Goal: Contribute content: Add original content to the website for others to see

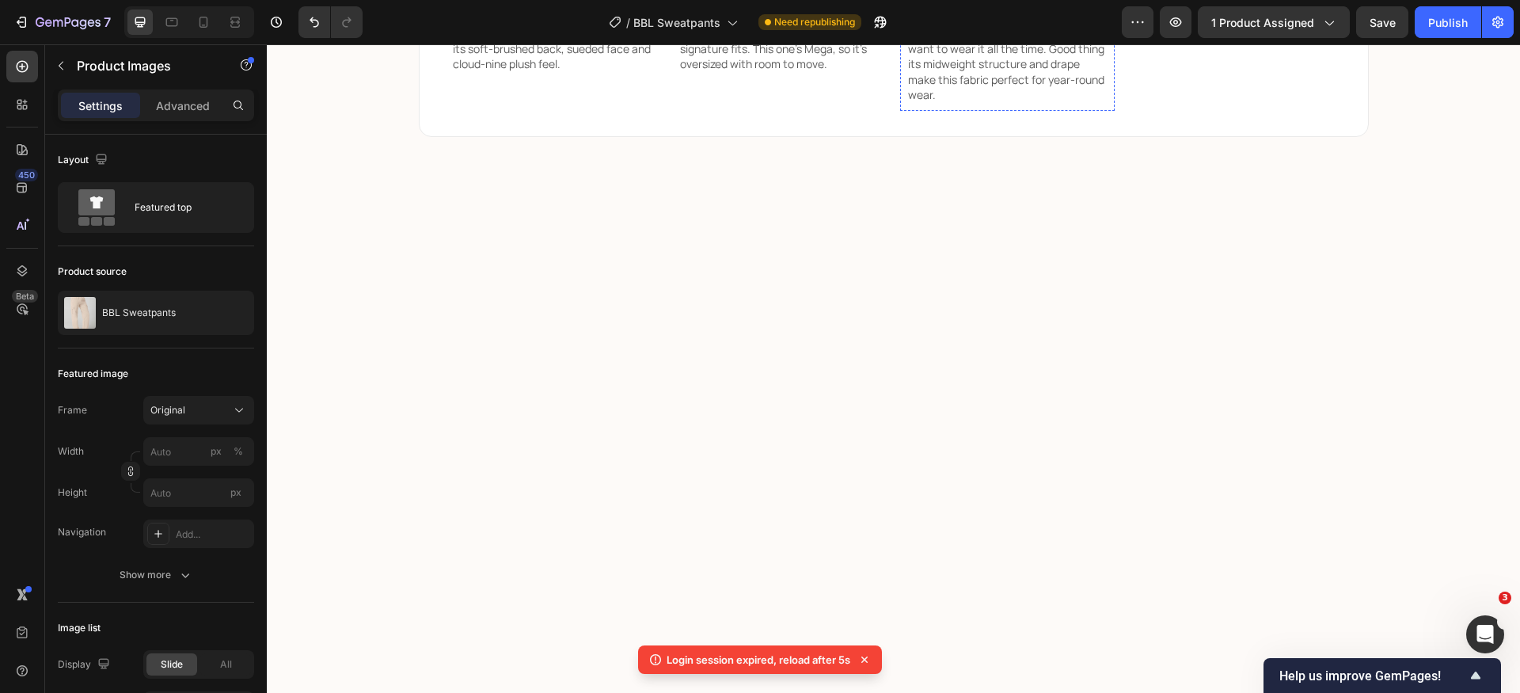
scroll to position [2426, 0]
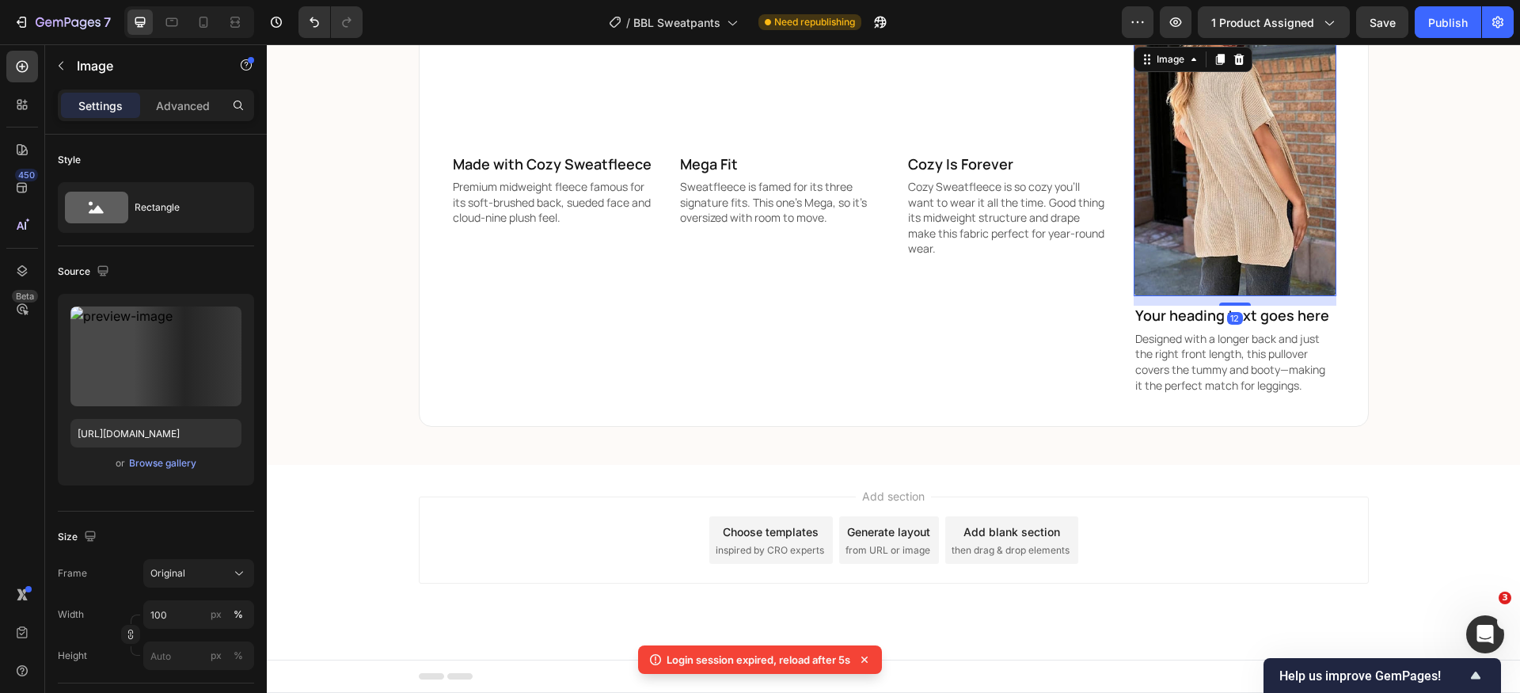
click at [1235, 234] on img at bounding box center [1235, 170] width 203 height 253
click at [162, 431] on input "[URL][DOMAIN_NAME]" at bounding box center [155, 433] width 171 height 29
click at [169, 369] on input "file" at bounding box center [155, 382] width 109 height 27
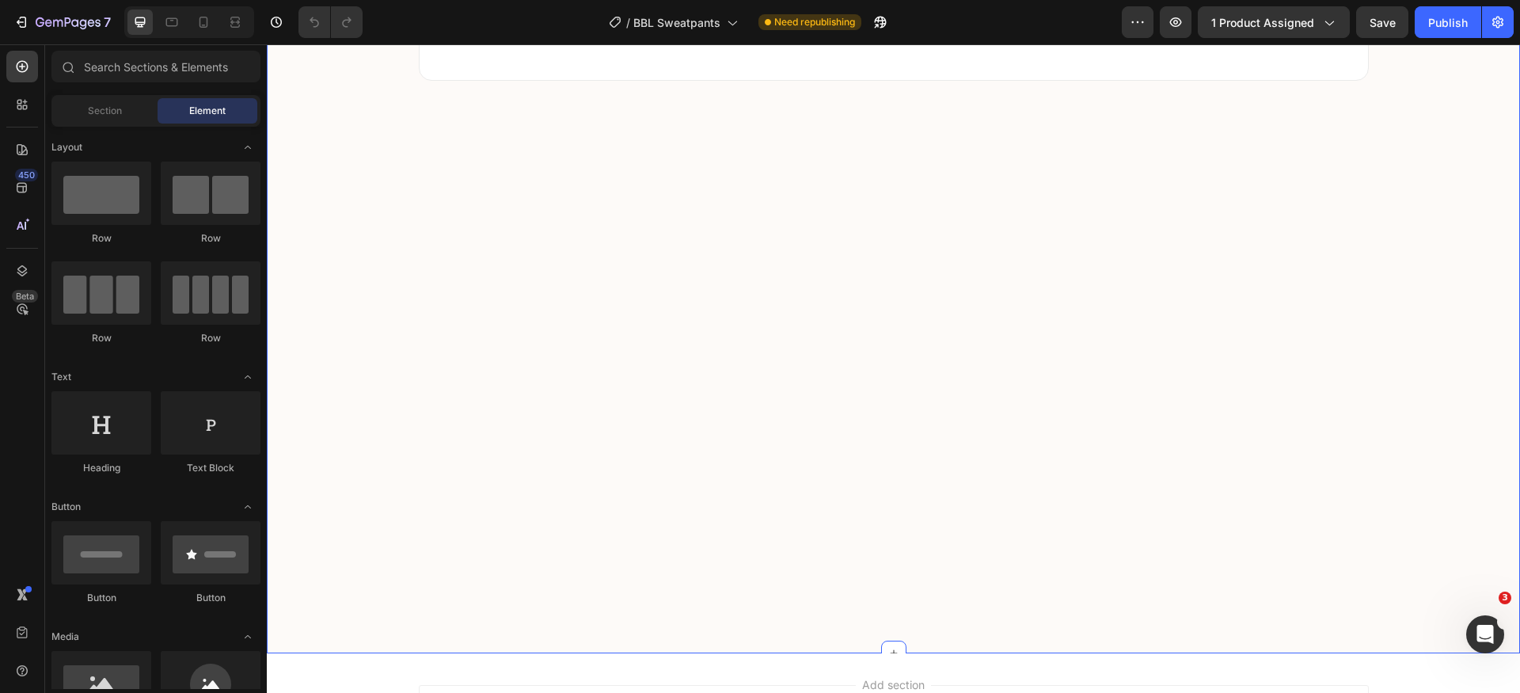
scroll to position [2156, 0]
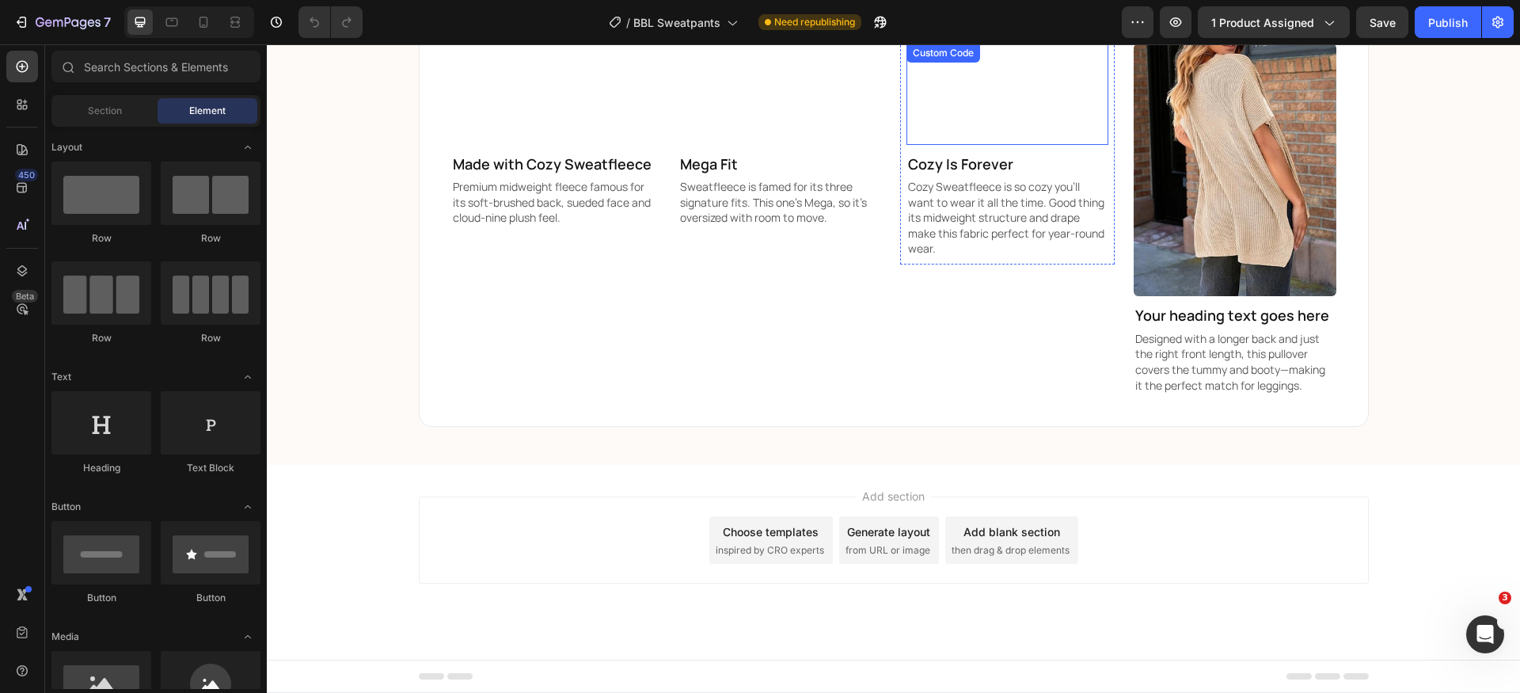
click at [991, 145] on video at bounding box center [1008, 94] width 203 height 101
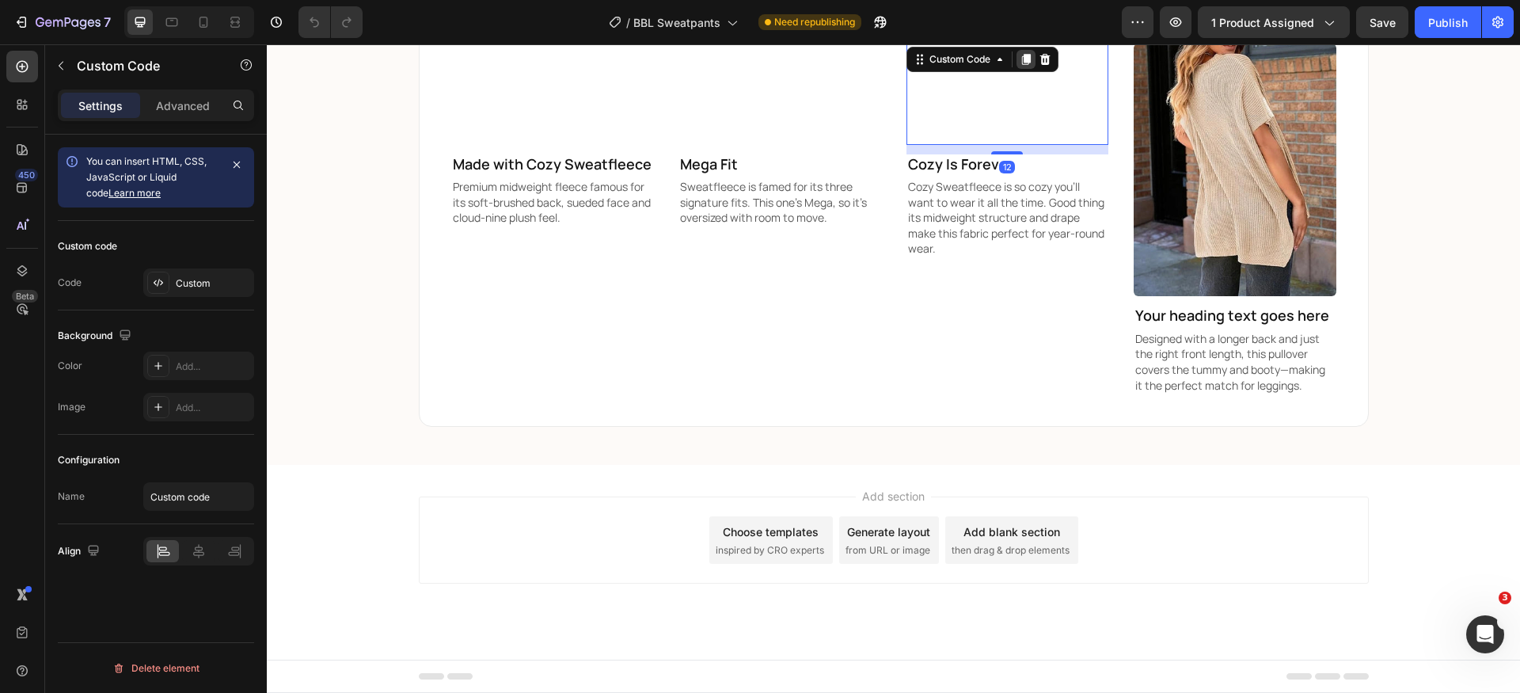
click at [1021, 65] on icon at bounding box center [1025, 59] width 9 height 11
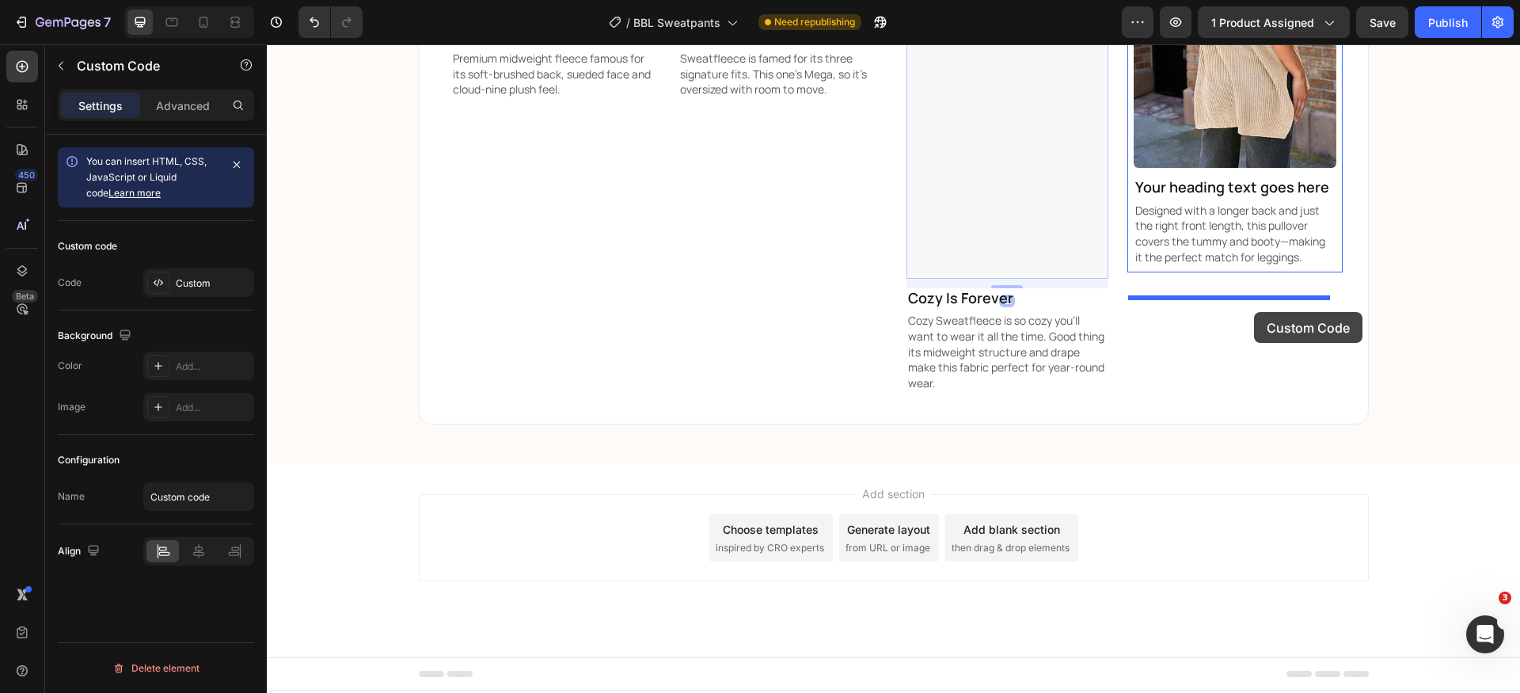
drag, startPoint x: 947, startPoint y: 539, endPoint x: 1254, endPoint y: 311, distance: 382.6
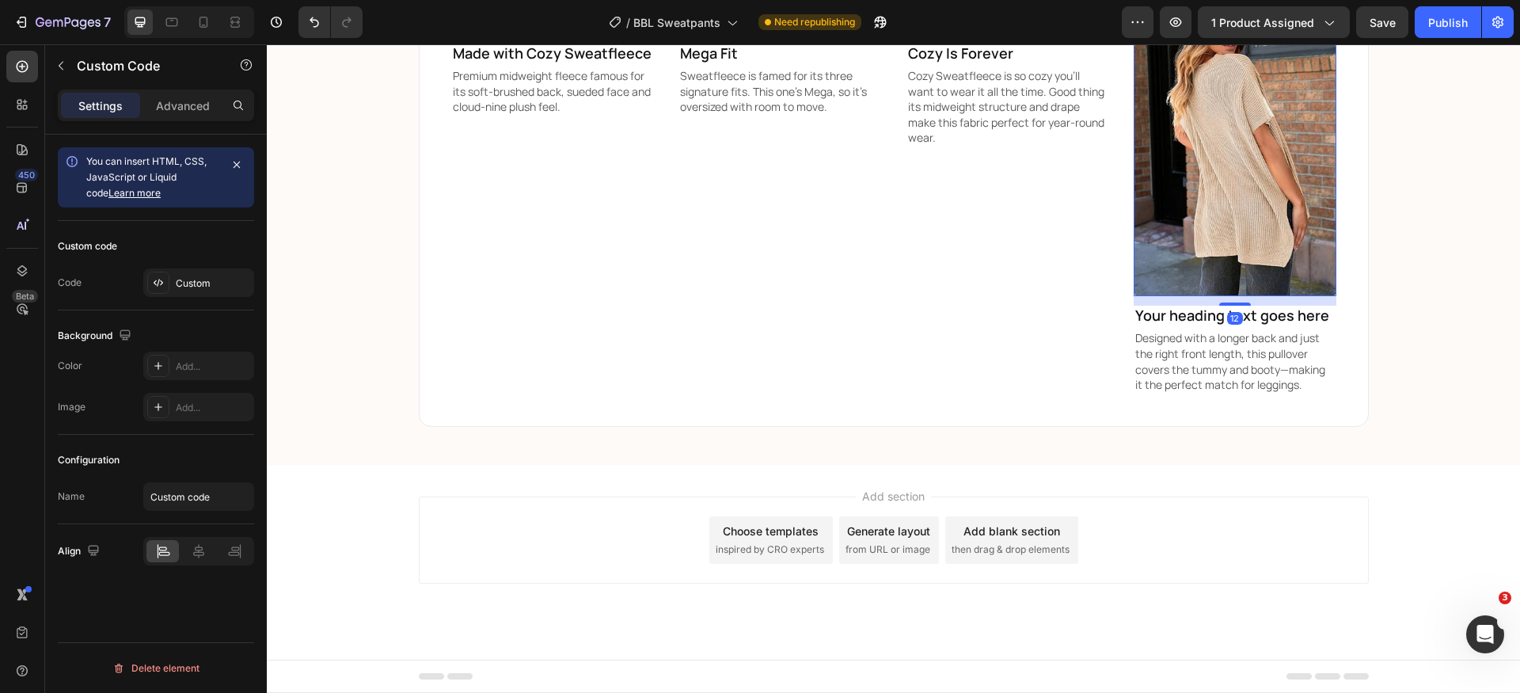
click at [1258, 296] on img at bounding box center [1235, 170] width 203 height 253
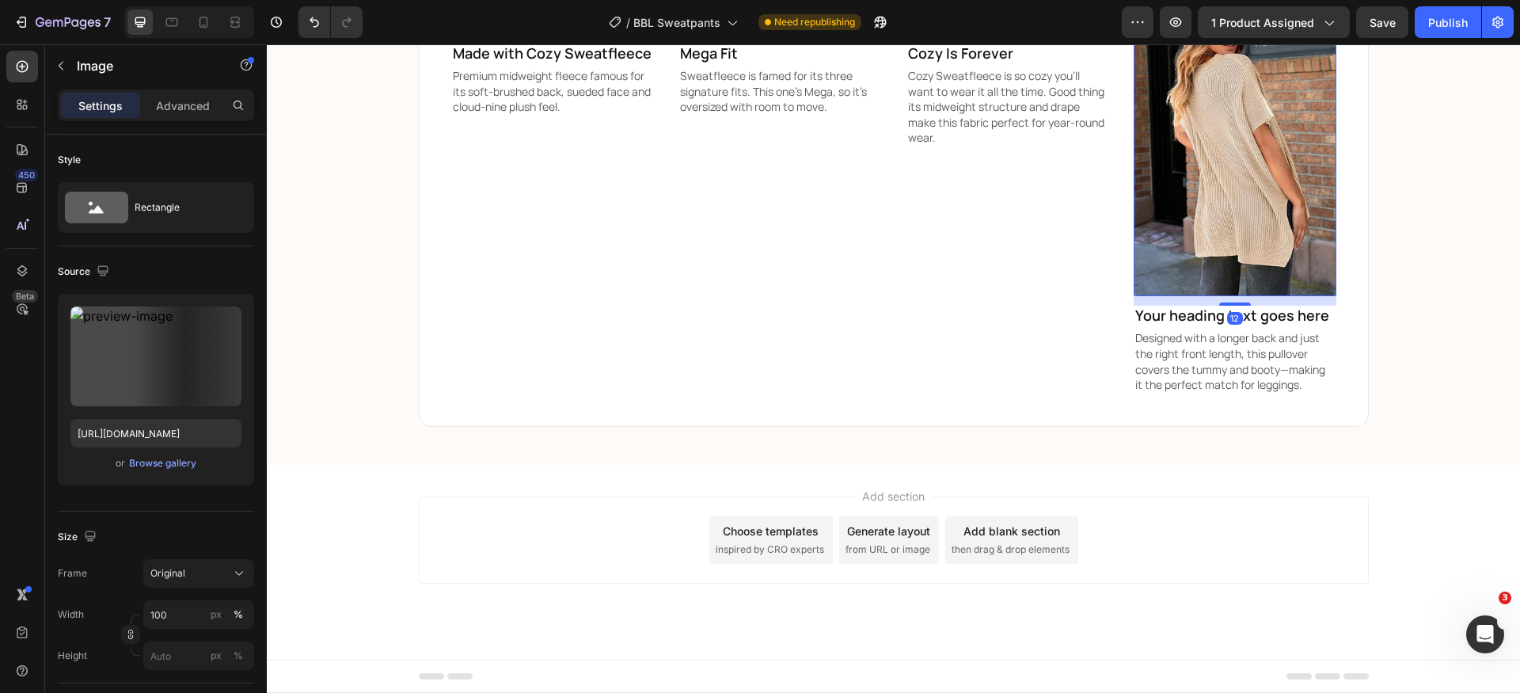
scroll to position [2300, 0]
click at [1237, 35] on icon at bounding box center [1239, 28] width 13 height 13
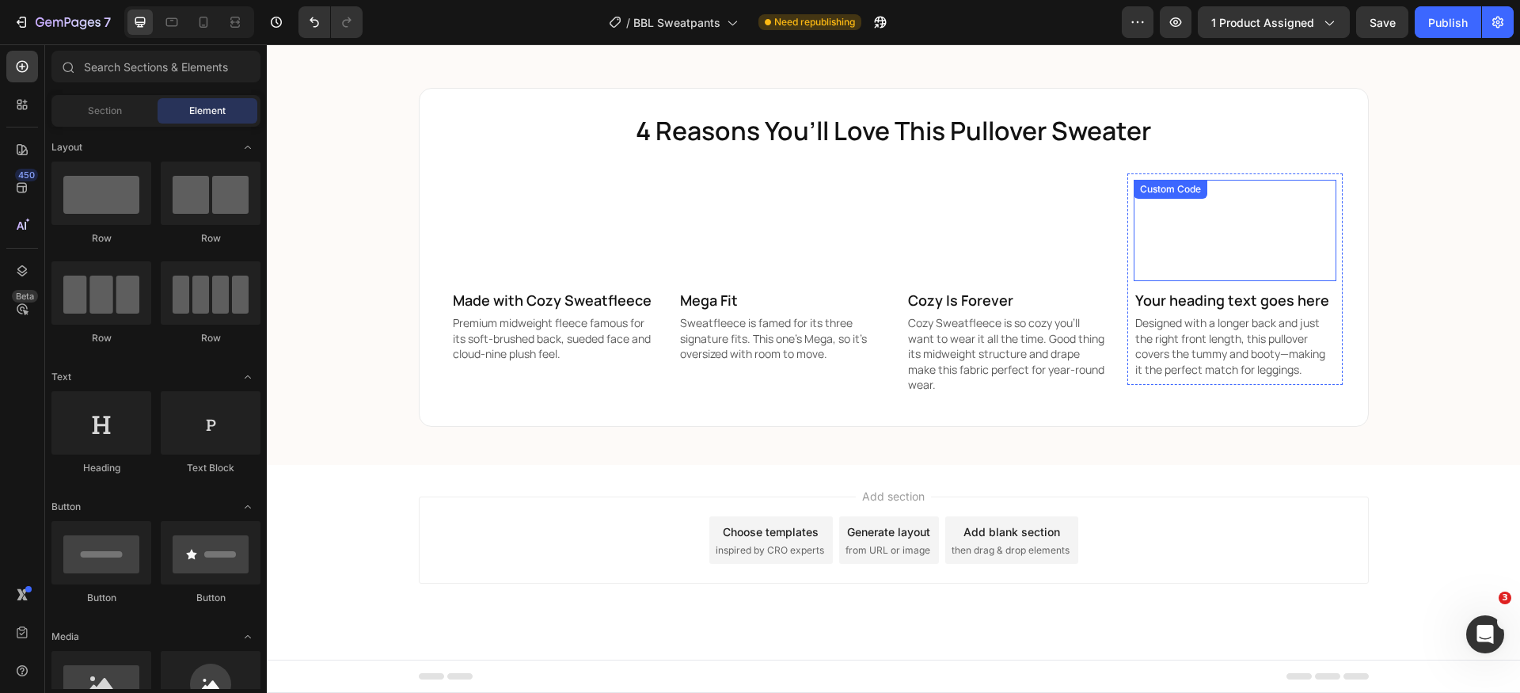
click at [1261, 281] on video at bounding box center [1235, 230] width 203 height 101
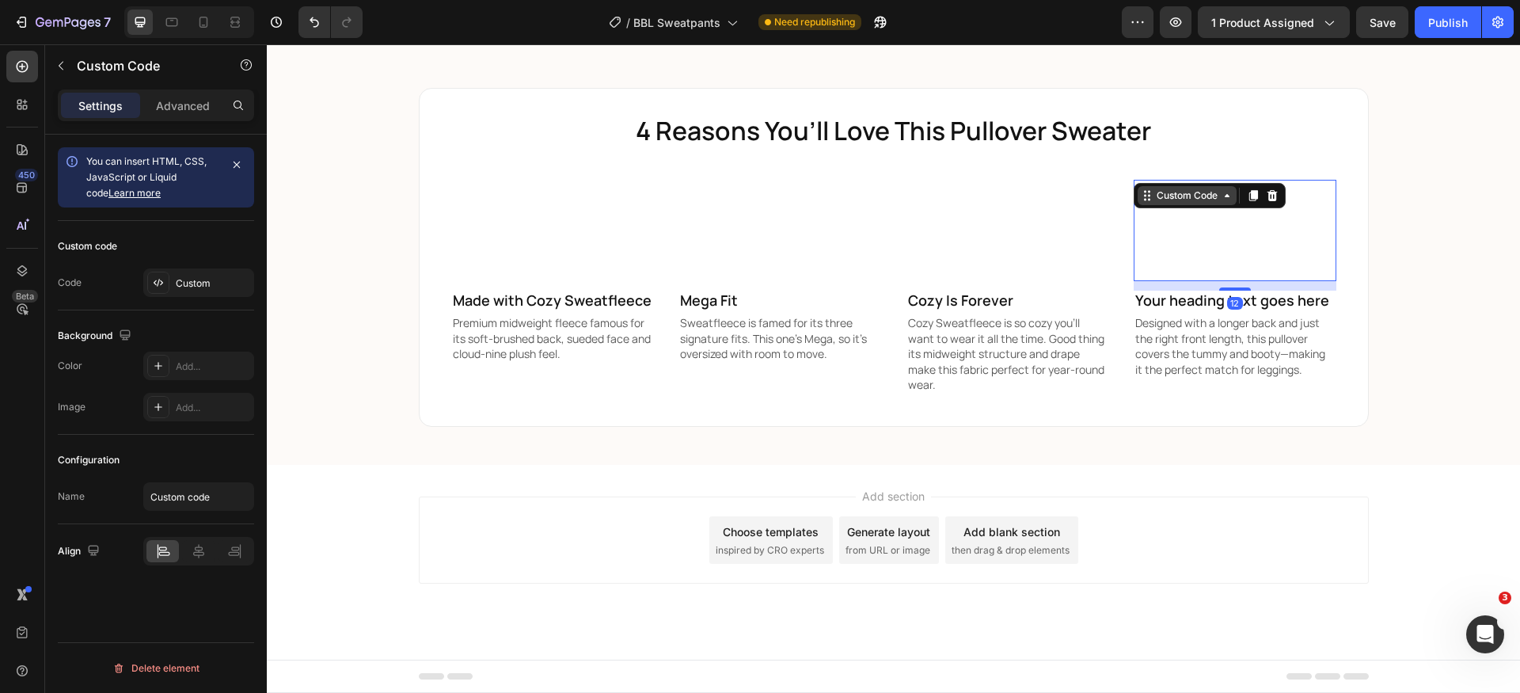
click at [1196, 188] on div "Custom Code" at bounding box center [1187, 195] width 67 height 14
click at [201, 276] on div "Custom" at bounding box center [213, 283] width 74 height 14
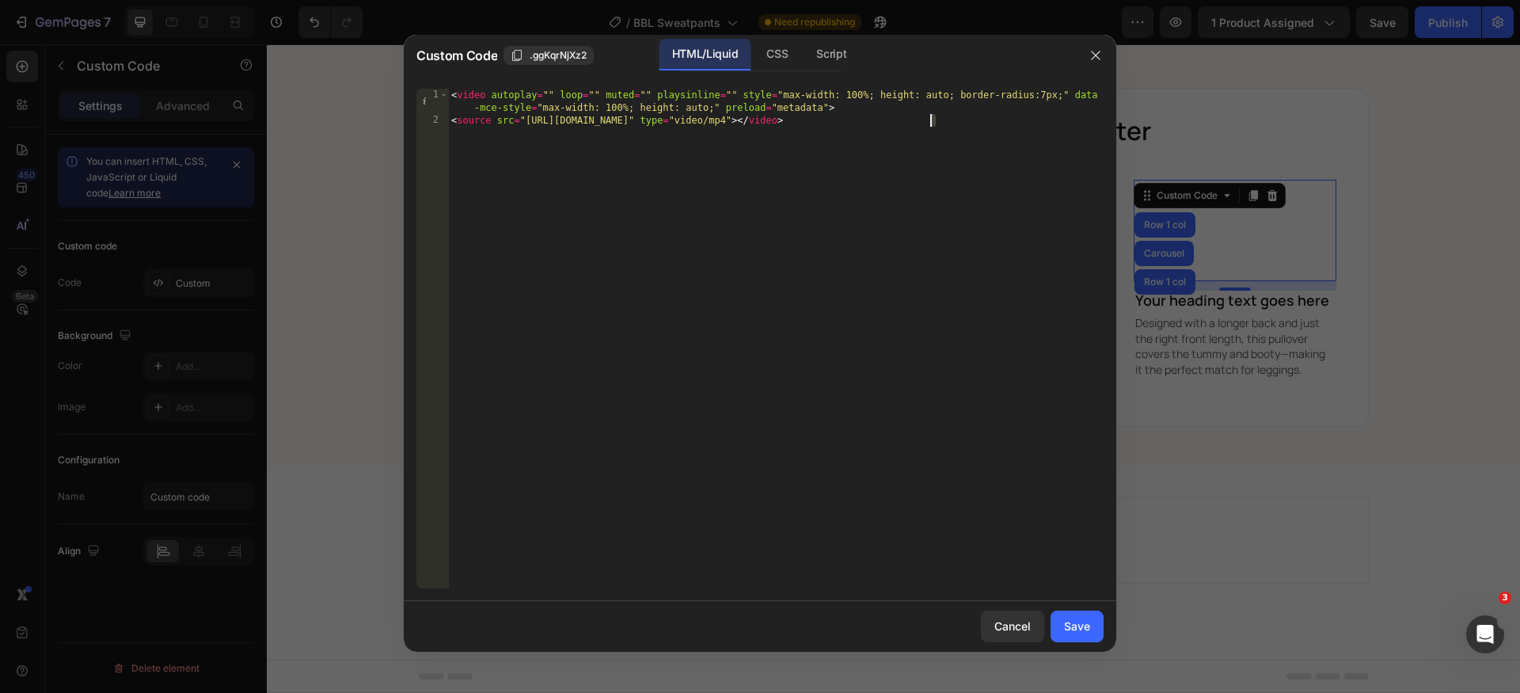
drag, startPoint x: 939, startPoint y: 118, endPoint x: 851, endPoint y: 124, distance: 88.1
click at [851, 124] on div "< video autoplay = "" loop = "" muted = "" playsinline = "" style = "max-width:…" at bounding box center [776, 358] width 656 height 538
drag, startPoint x: 941, startPoint y: 120, endPoint x: 706, endPoint y: 297, distance: 294.5
click at [529, 121] on div "< video autoplay = "" loop = "" muted = "" playsinline = "" style = "max-width:…" at bounding box center [776, 358] width 656 height 538
paste textarea "[URL][DOMAIN_NAME]"
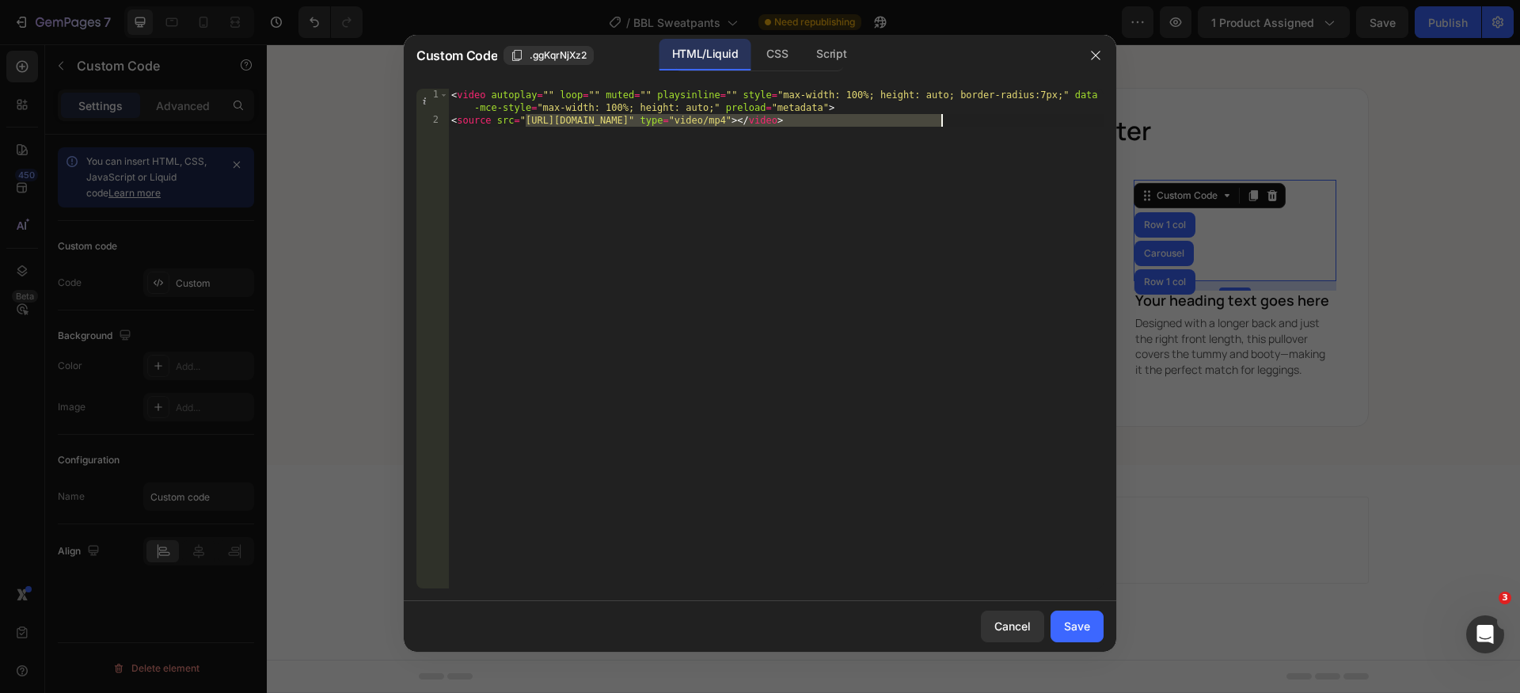
drag, startPoint x: 526, startPoint y: 119, endPoint x: 940, endPoint y: 120, distance: 414.1
click at [940, 120] on div "< video autoplay = "" loop = "" muted = "" playsinline = "" style = "max-width:…" at bounding box center [776, 358] width 656 height 538
paste textarea "217b462fc8904928bc5078a880590feb"
type textarea "<source src="[URL][DOMAIN_NAME]" type="video/mp4"></video>"
click at [1077, 627] on div "Save" at bounding box center [1077, 626] width 26 height 17
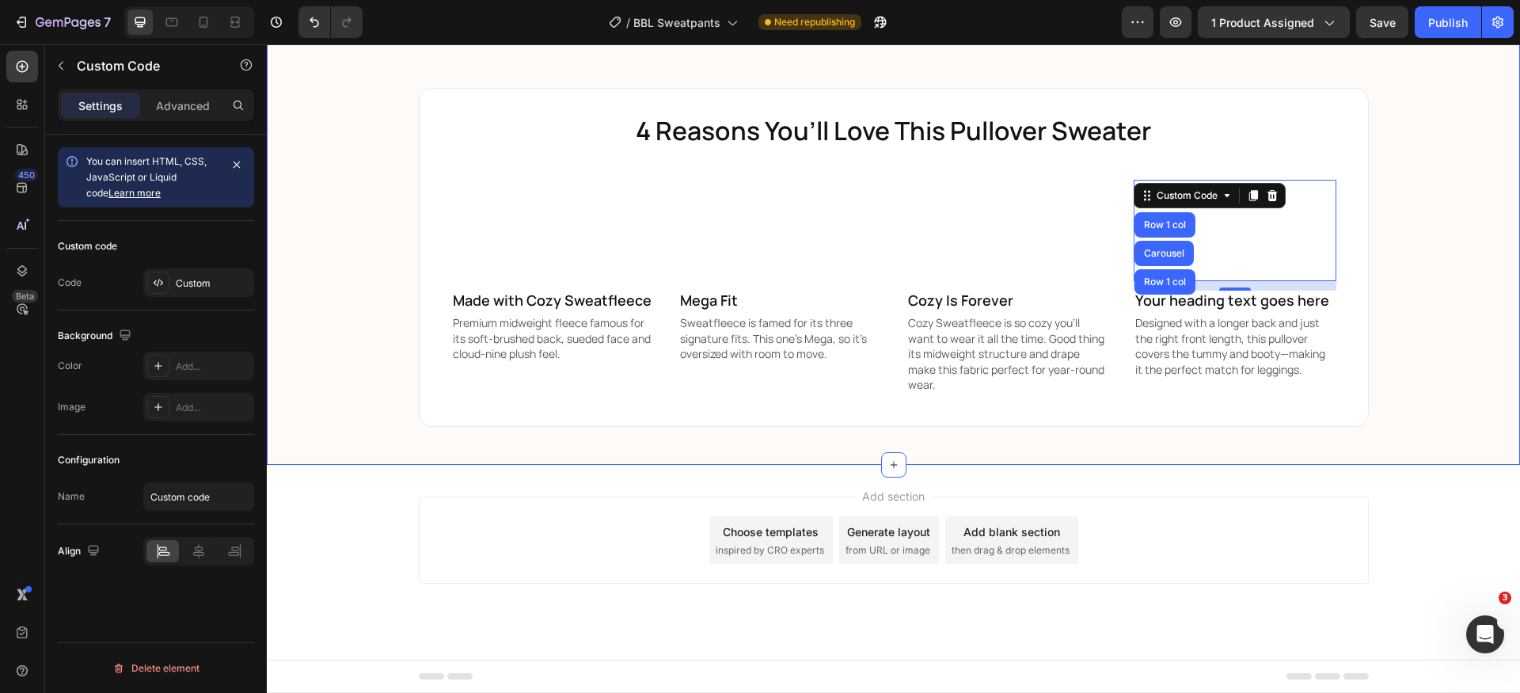
click at [1435, 403] on div "We Keep Selling Out For a Reason! Heading ★ ★ ★ ★ ★ Rated 4.8/5 based on 100,00…" at bounding box center [893, 117] width 1253 height 620
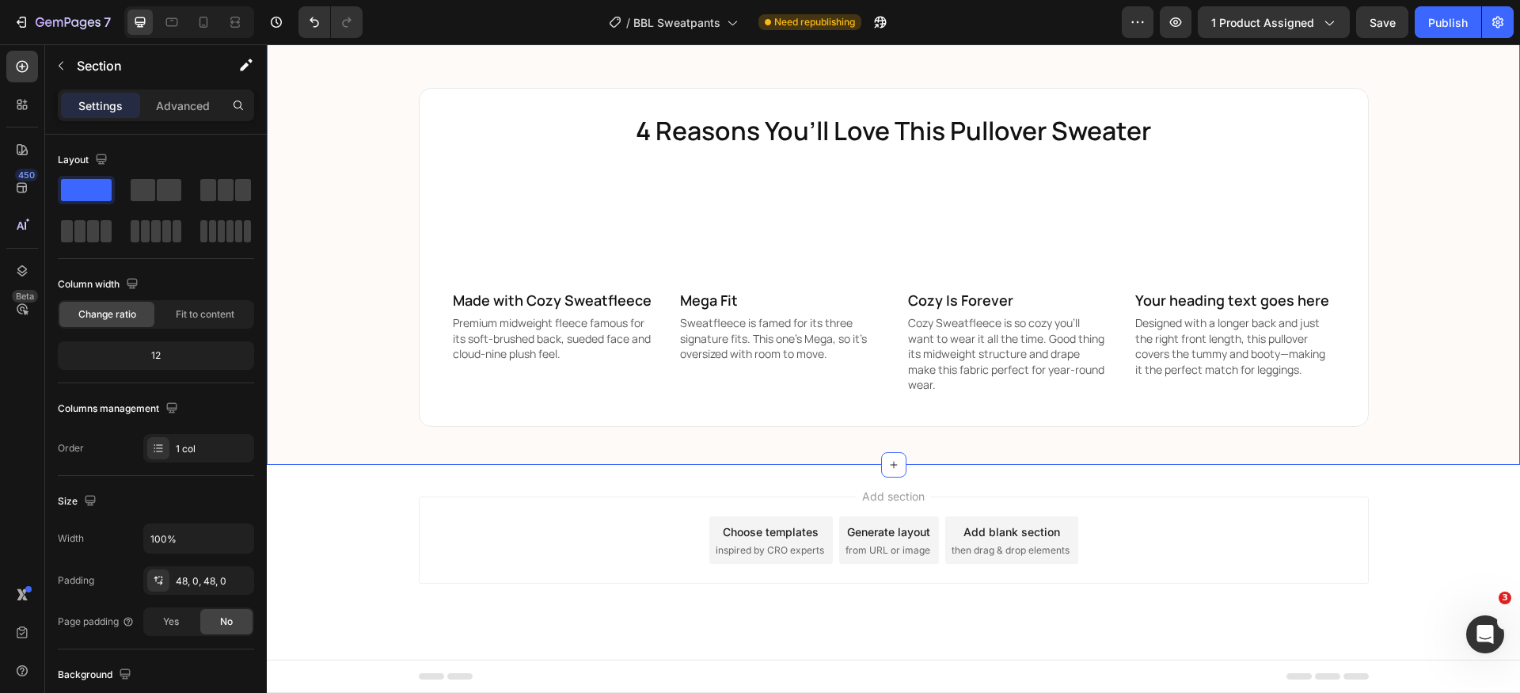
scroll to position [2362, 0]
click at [1431, 340] on div "We Keep Selling Out For a Reason! Heading ★ ★ ★ ★ ★ Rated 4.8/5 based on 100,00…" at bounding box center [893, 117] width 1253 height 620
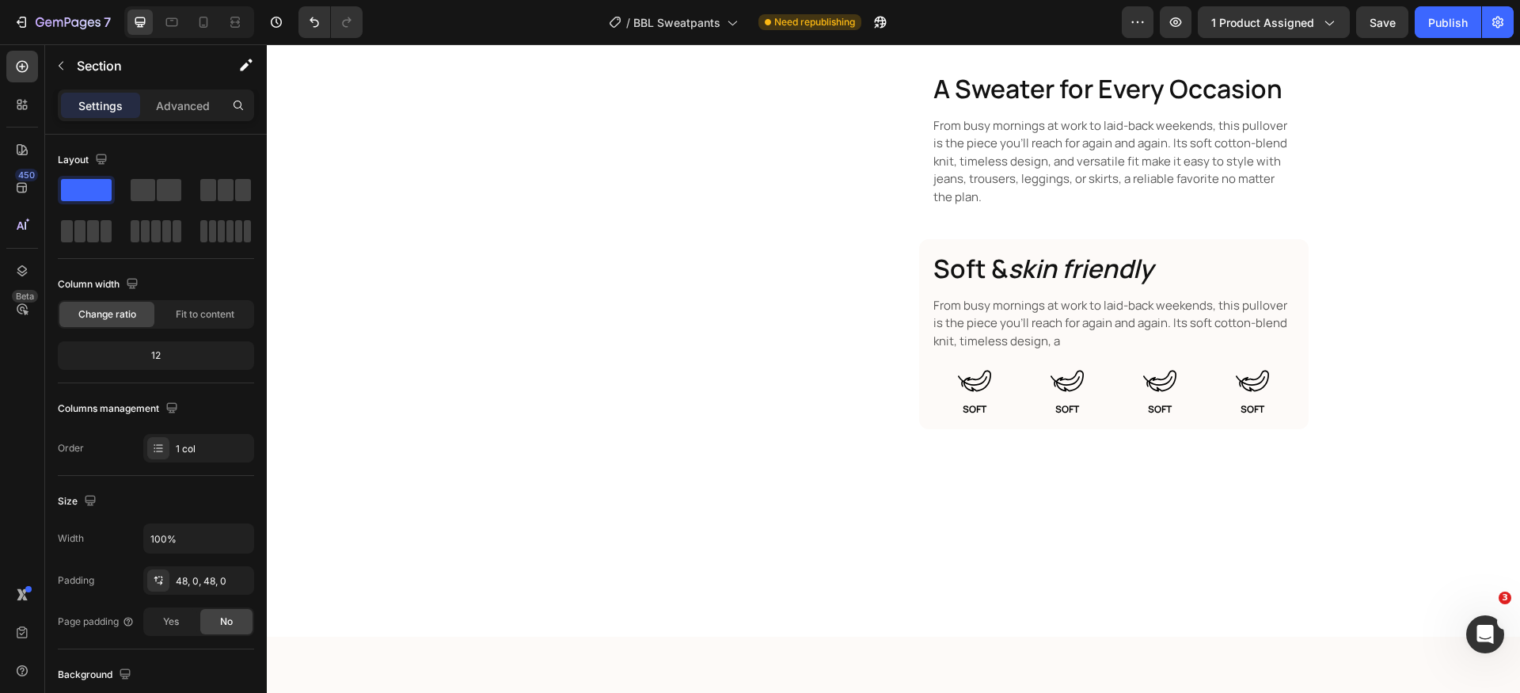
scroll to position [926, 0]
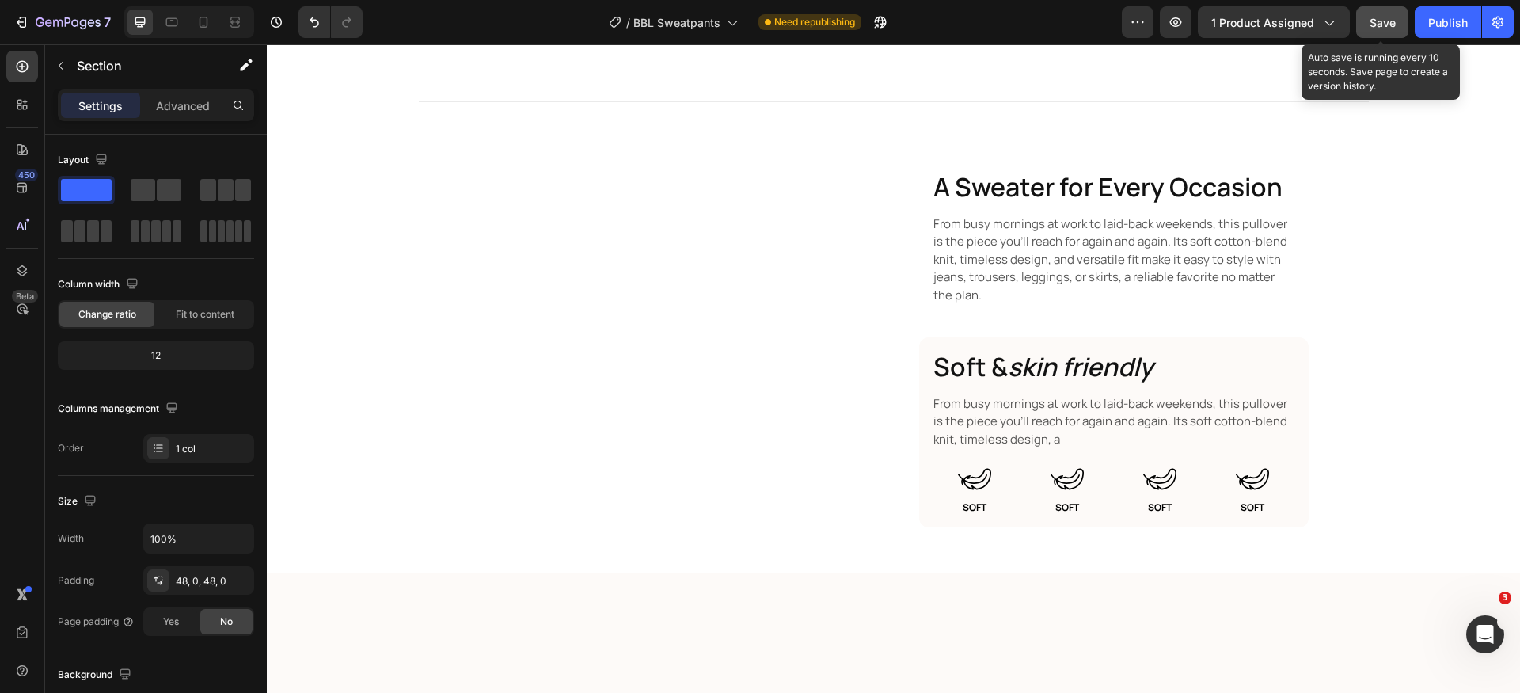
click at [1378, 27] on span "Save" at bounding box center [1383, 22] width 26 height 13
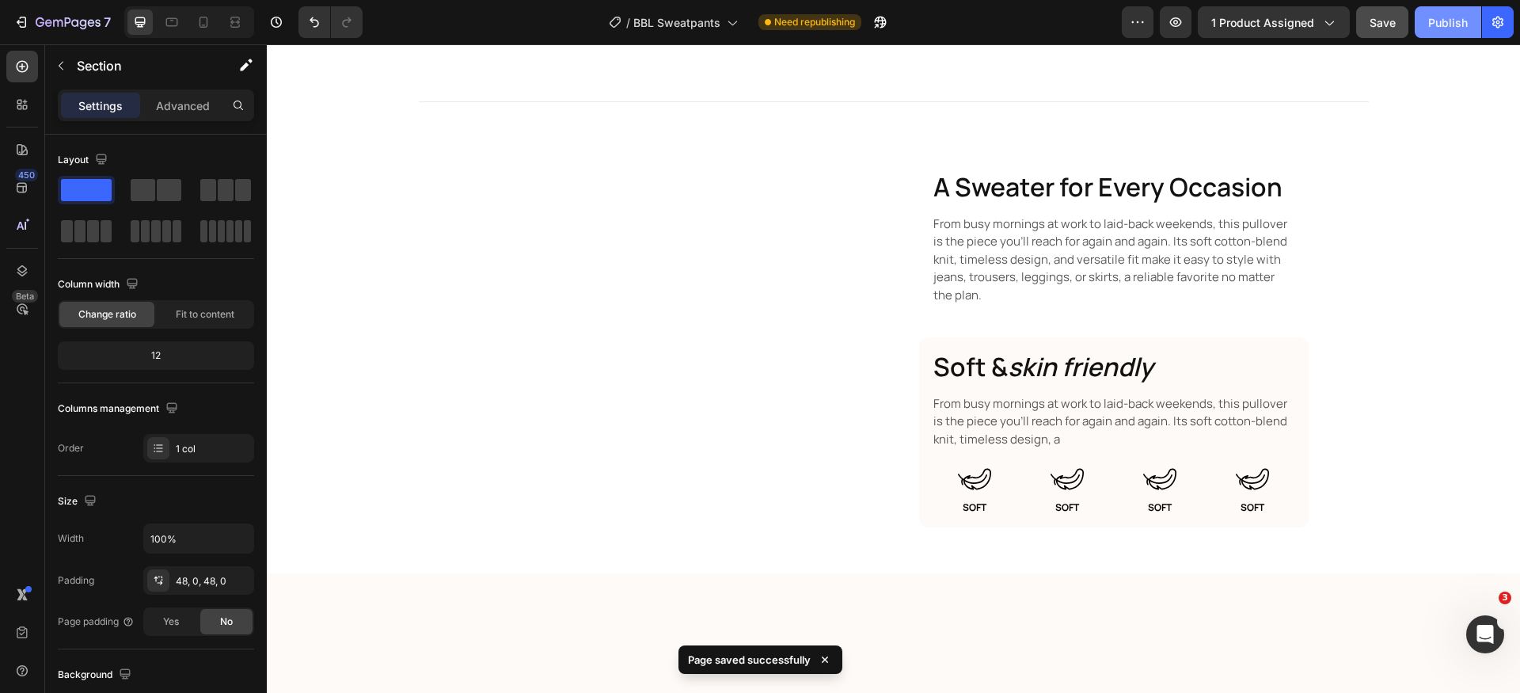
click at [1448, 25] on div "Publish" at bounding box center [1448, 22] width 40 height 17
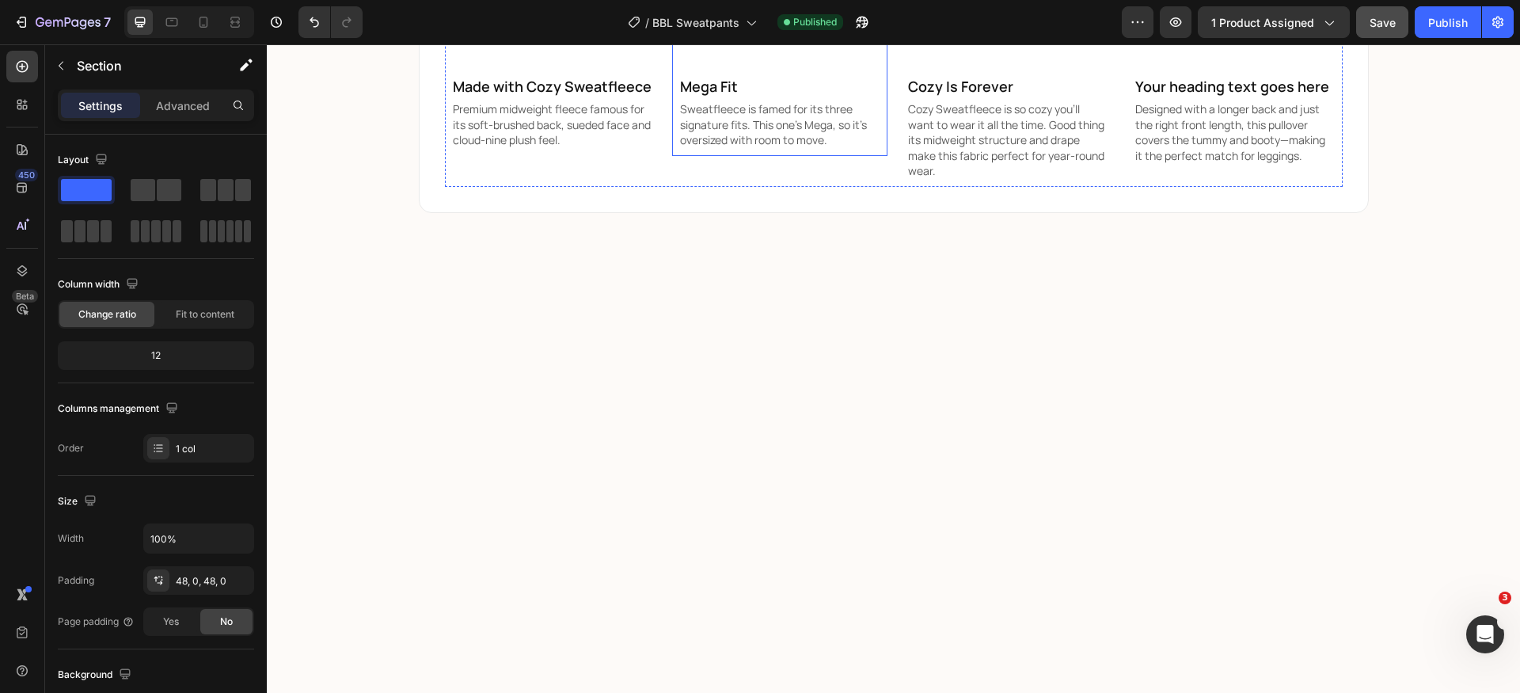
scroll to position [2167, 0]
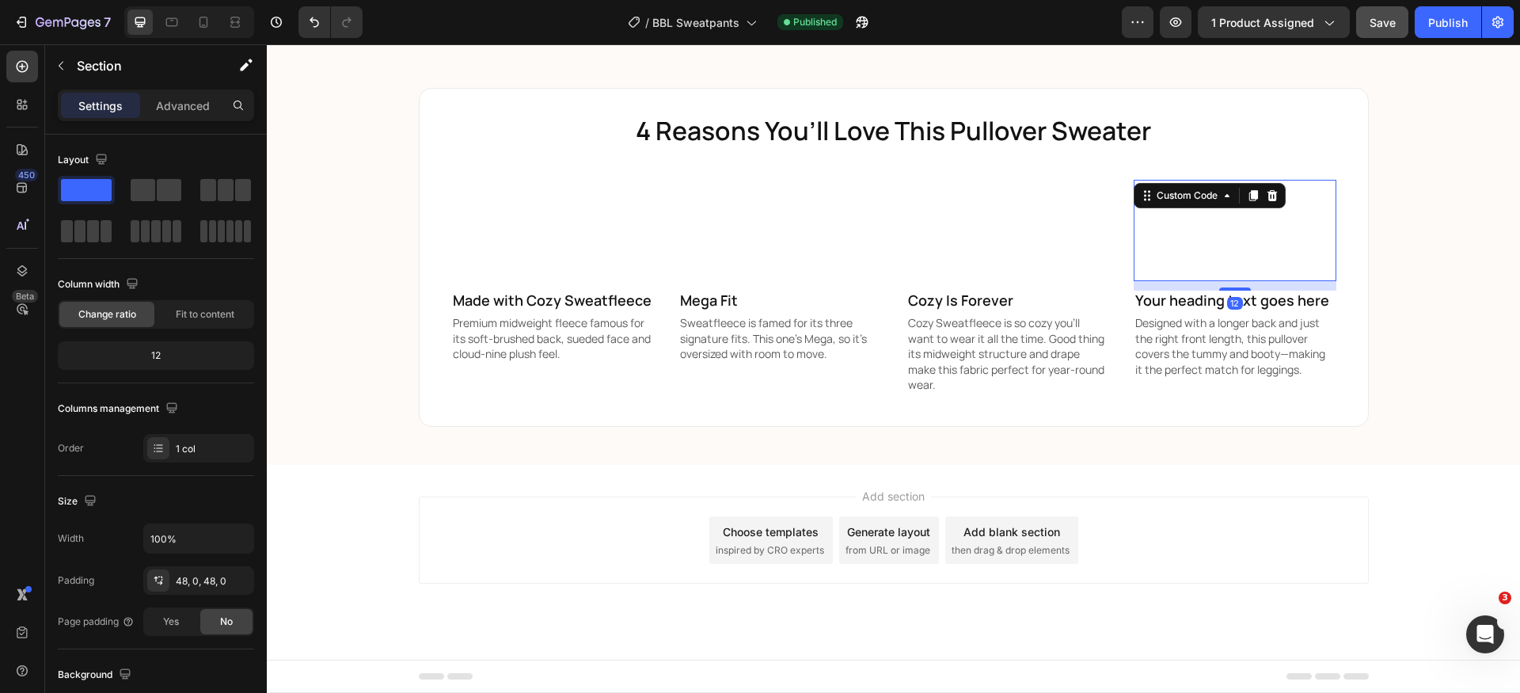
click at [1252, 281] on video at bounding box center [1235, 230] width 203 height 101
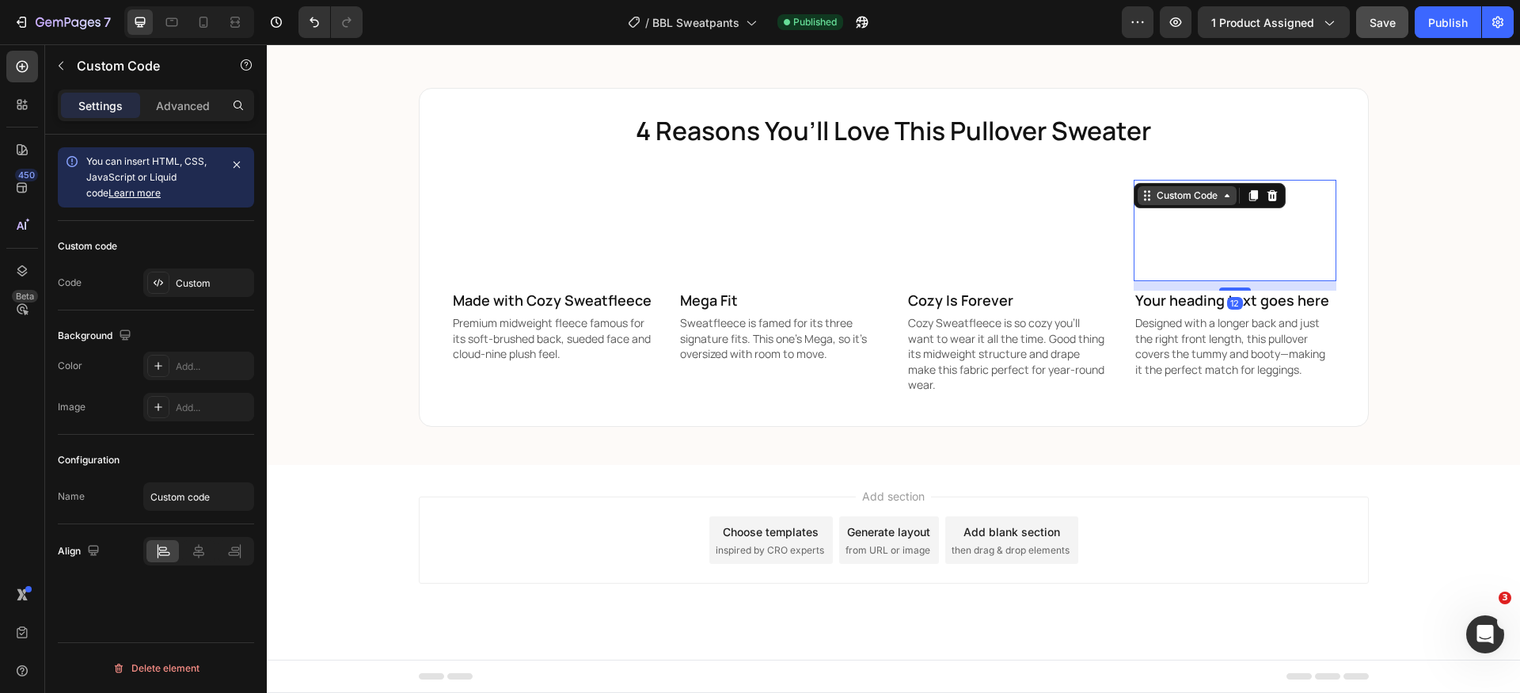
click at [1170, 203] on div "Custom Code" at bounding box center [1187, 195] width 67 height 14
click at [190, 281] on div "Custom" at bounding box center [213, 283] width 74 height 14
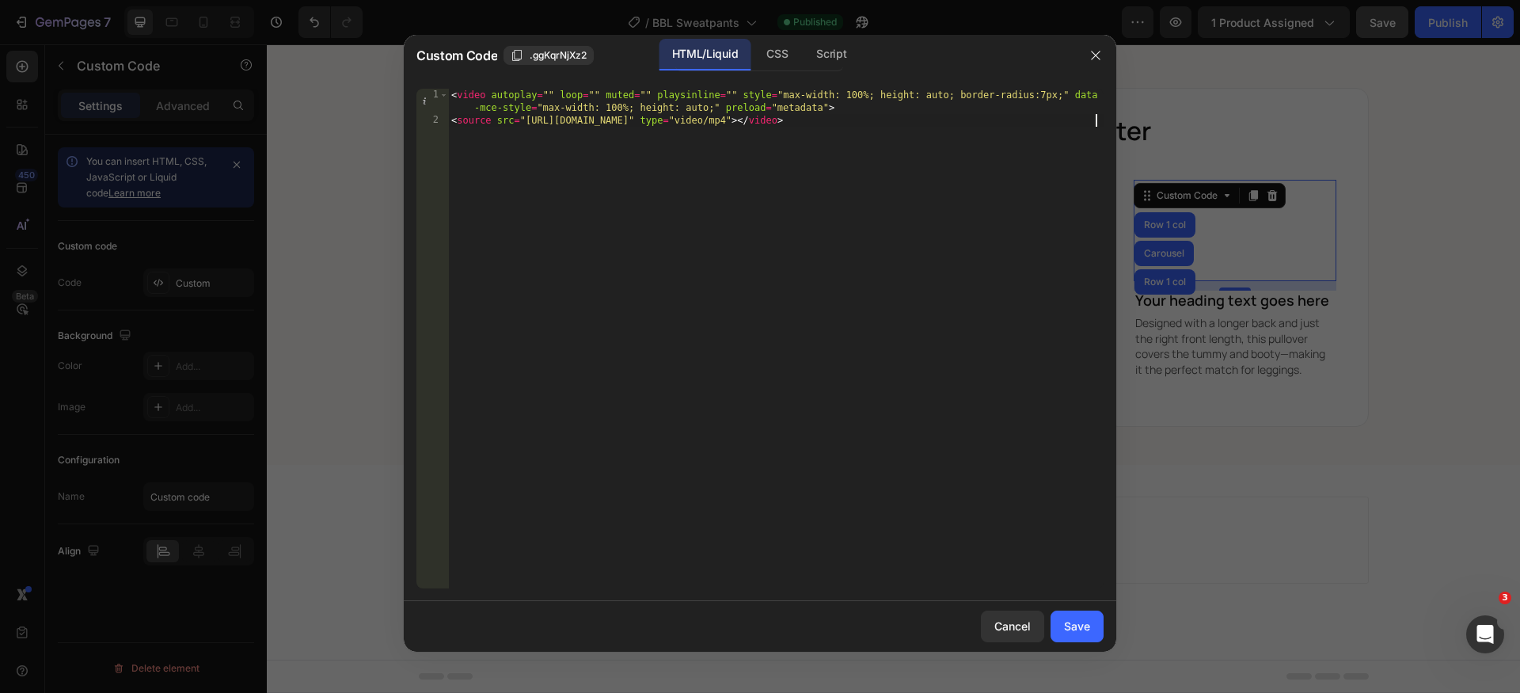
click at [704, 288] on div "< video autoplay = "" loop = "" muted = "" playsinline = "" style = "max-width:…" at bounding box center [776, 358] width 656 height 538
type textarea "<video autoplay="" loop="" muted="" playsinline="" style="max-width: 100%; heig…"
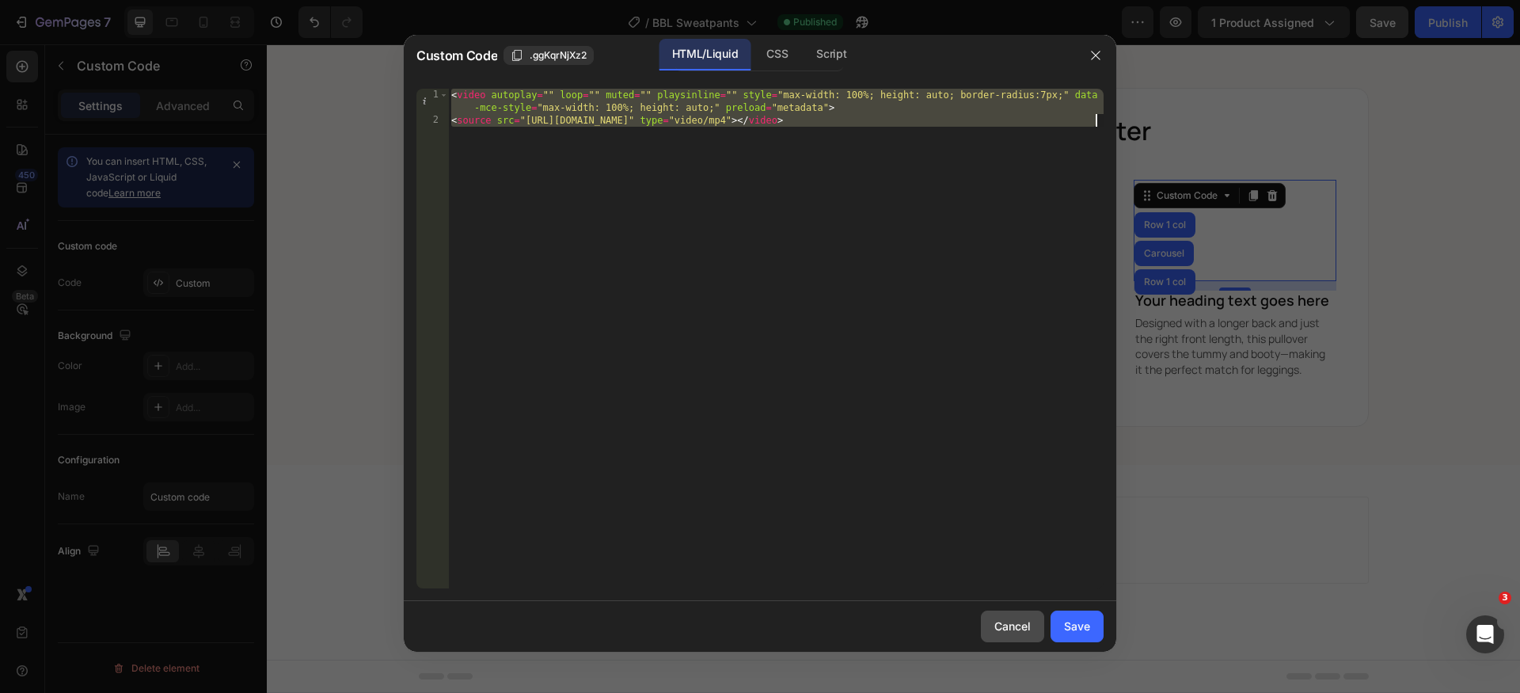
click at [1004, 623] on div "Cancel" at bounding box center [1012, 626] width 36 height 17
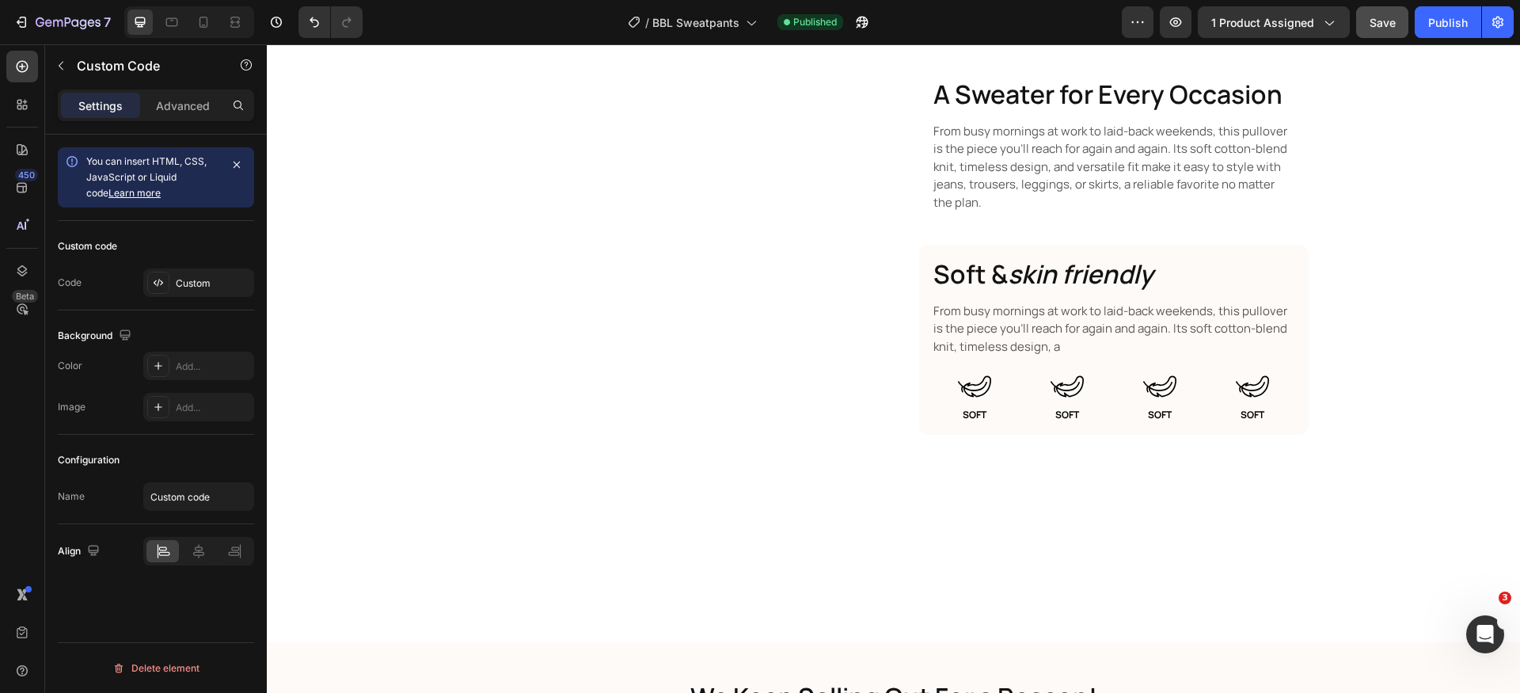
scroll to position [611, 0]
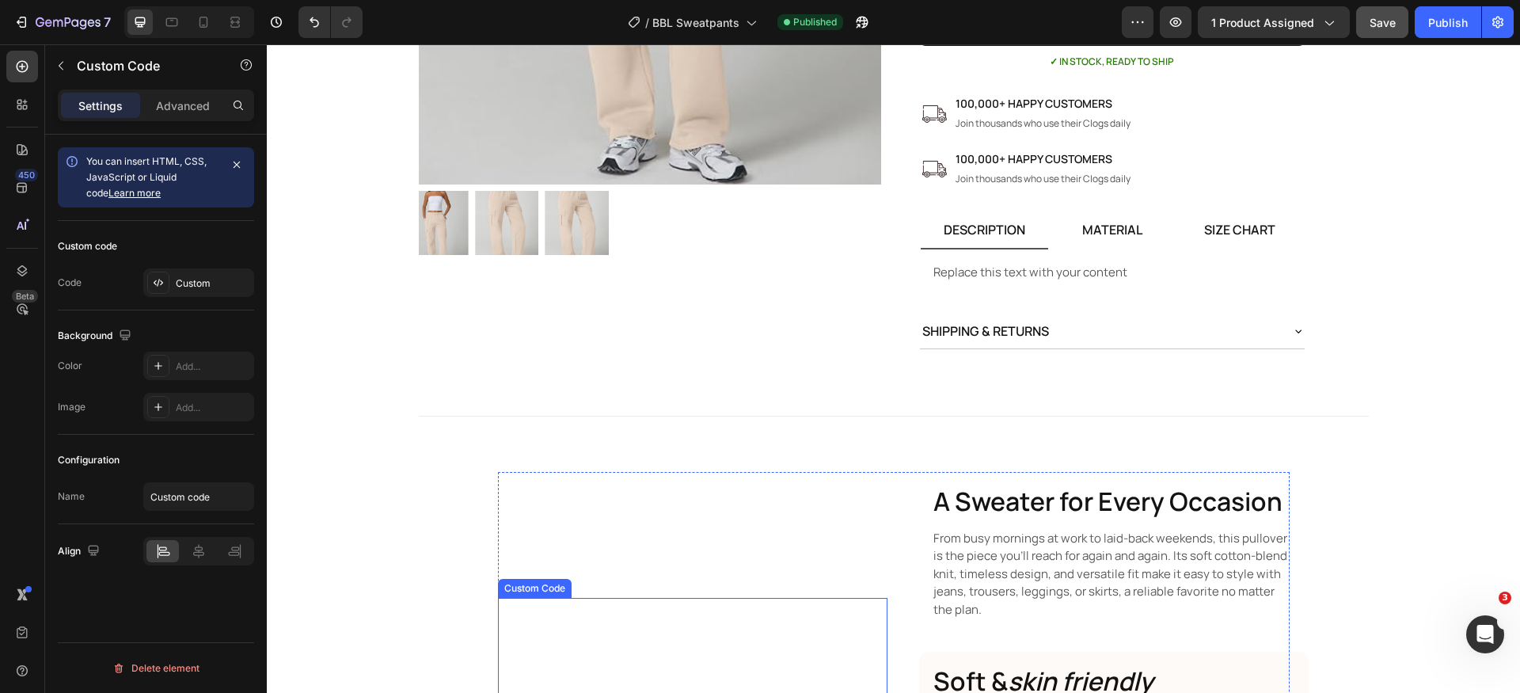
click at [723, 598] on video at bounding box center [617, 657] width 238 height 119
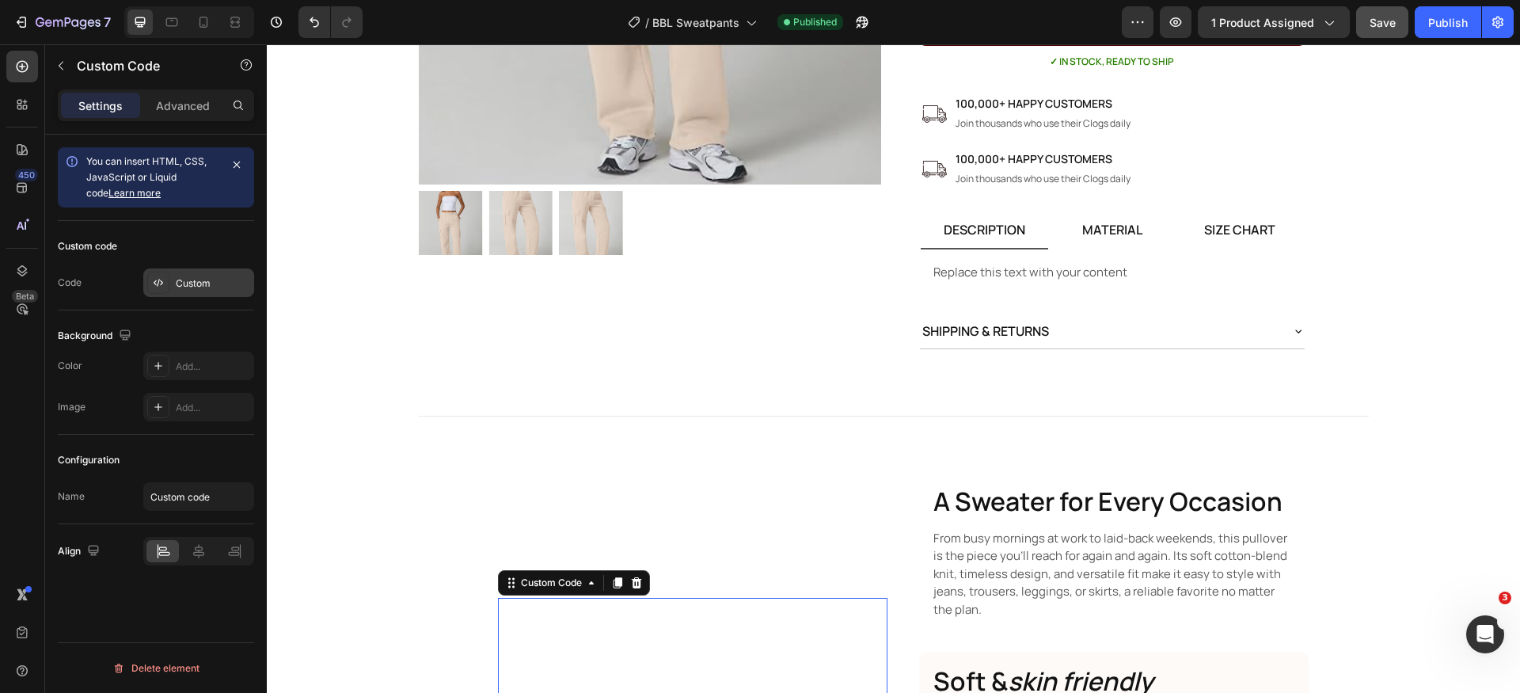
click at [200, 281] on div "Custom" at bounding box center [213, 283] width 74 height 14
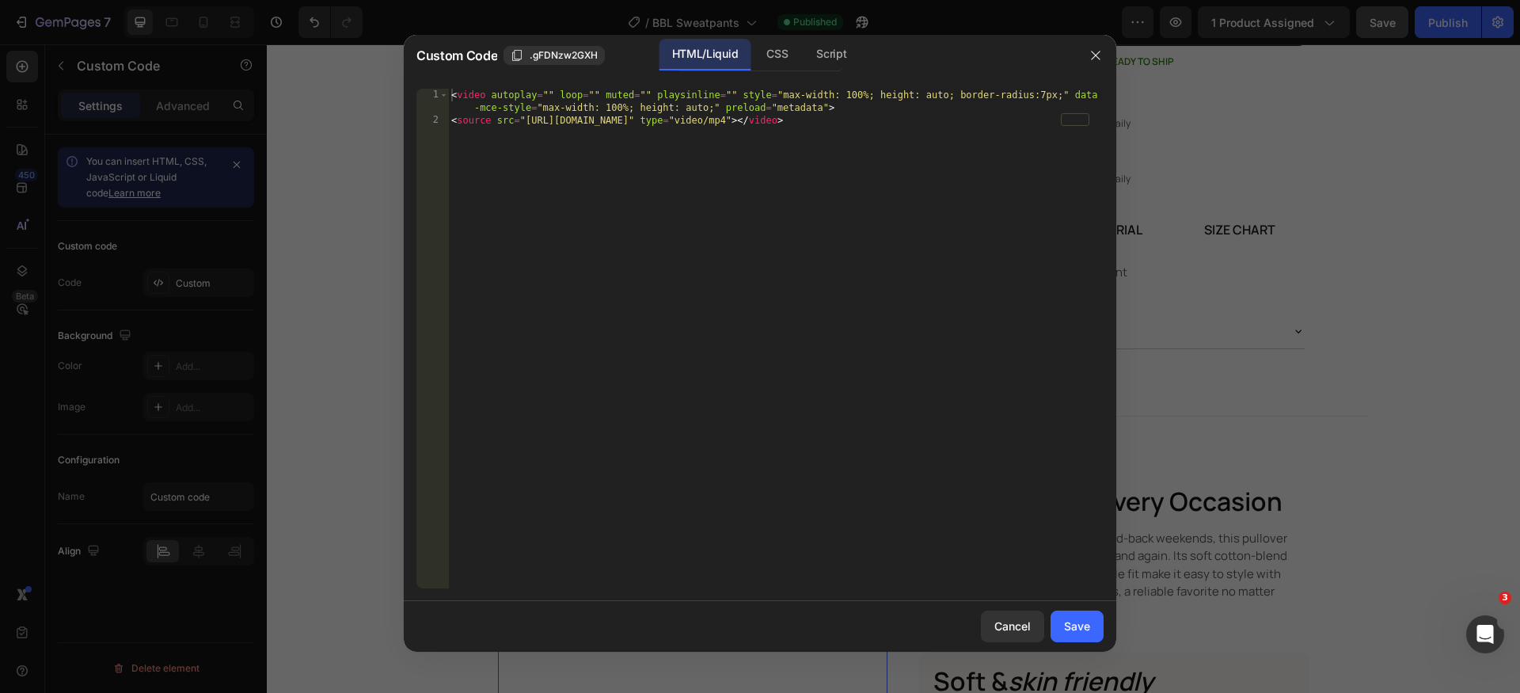
click at [725, 374] on div "< video autoplay = "" loop = "" muted = "" playsinline = "" style = "max-width:…" at bounding box center [776, 358] width 656 height 538
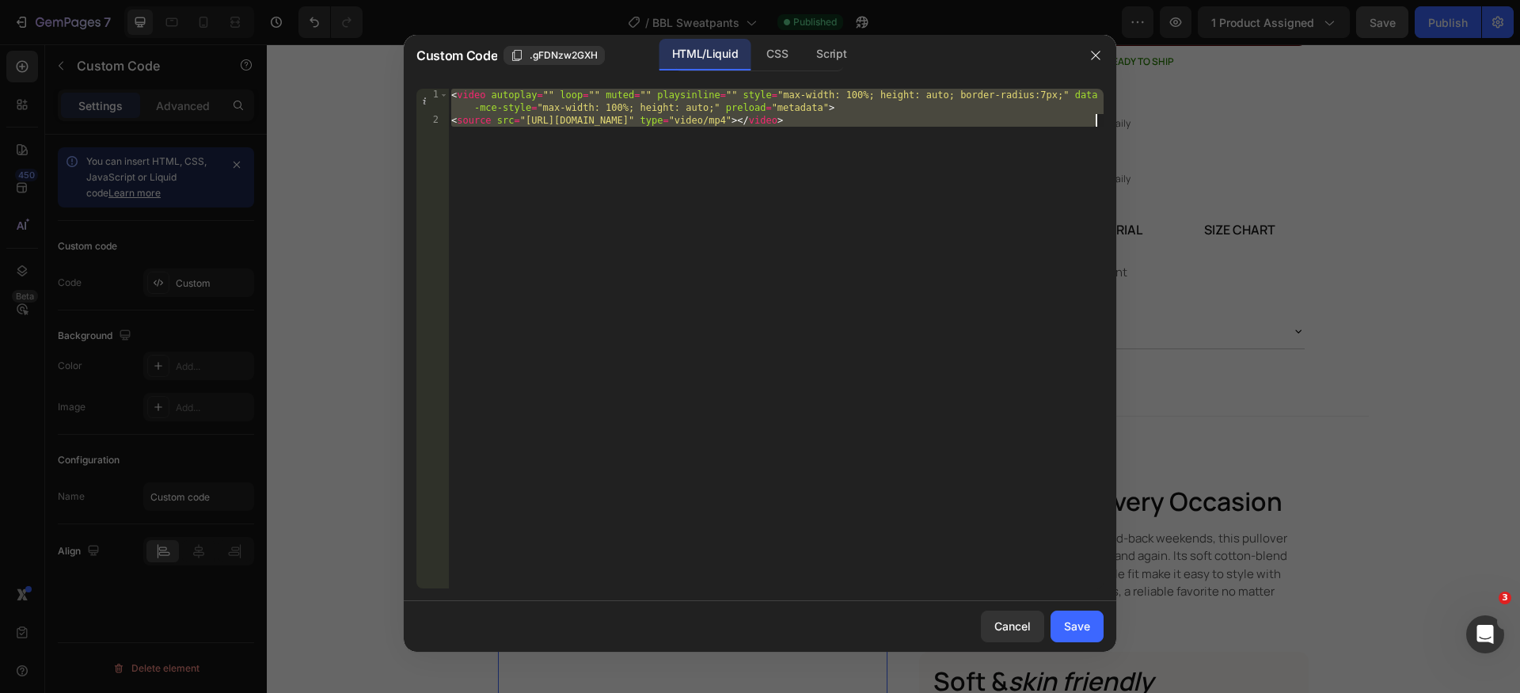
paste textarea "source src="[URL][DOMAIN_NAME]"
type textarea "<source src="[URL][DOMAIN_NAME]" type="video/mp4"></video>"
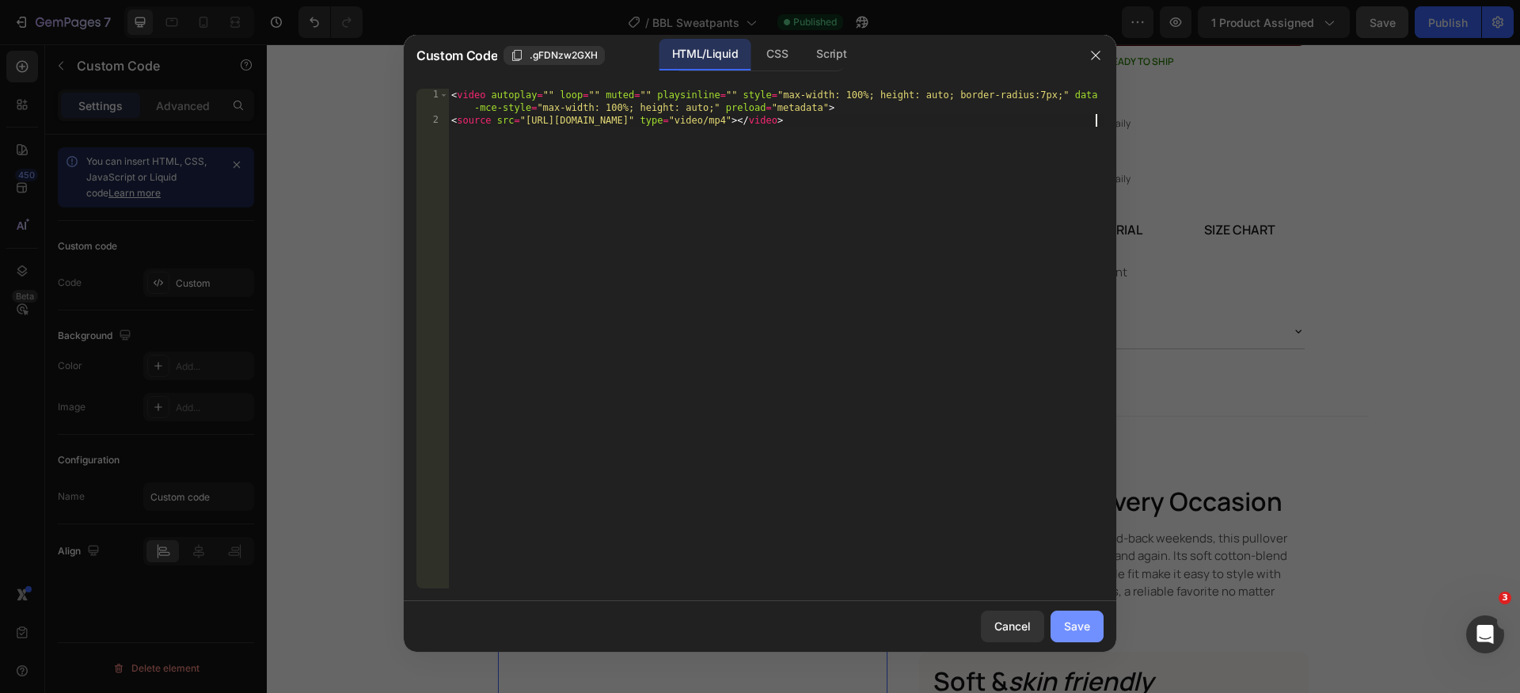
click at [1068, 634] on button "Save" at bounding box center [1077, 626] width 53 height 32
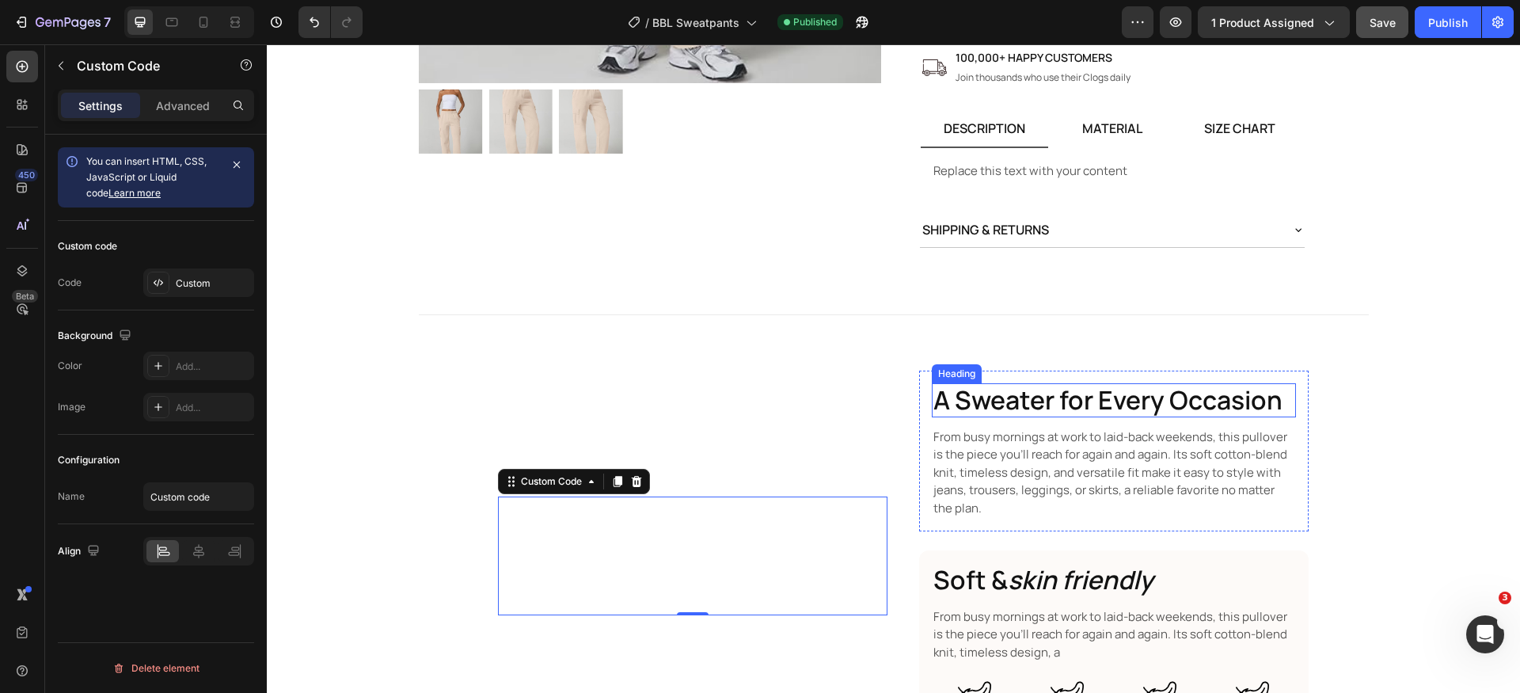
scroll to position [956, 0]
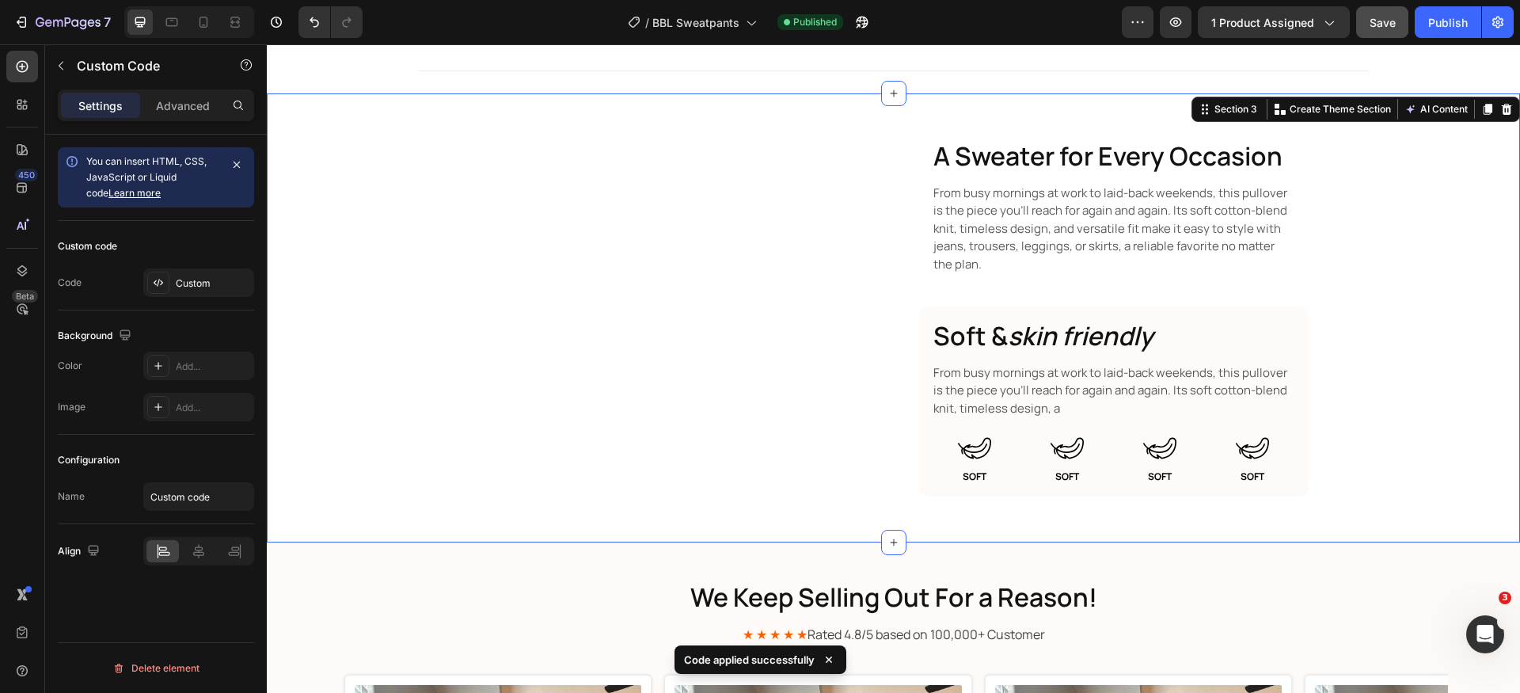
click at [1382, 431] on div "Custom Code A Sweater for Every Occasion Heading From busy mornings at work to …" at bounding box center [893, 318] width 1253 height 382
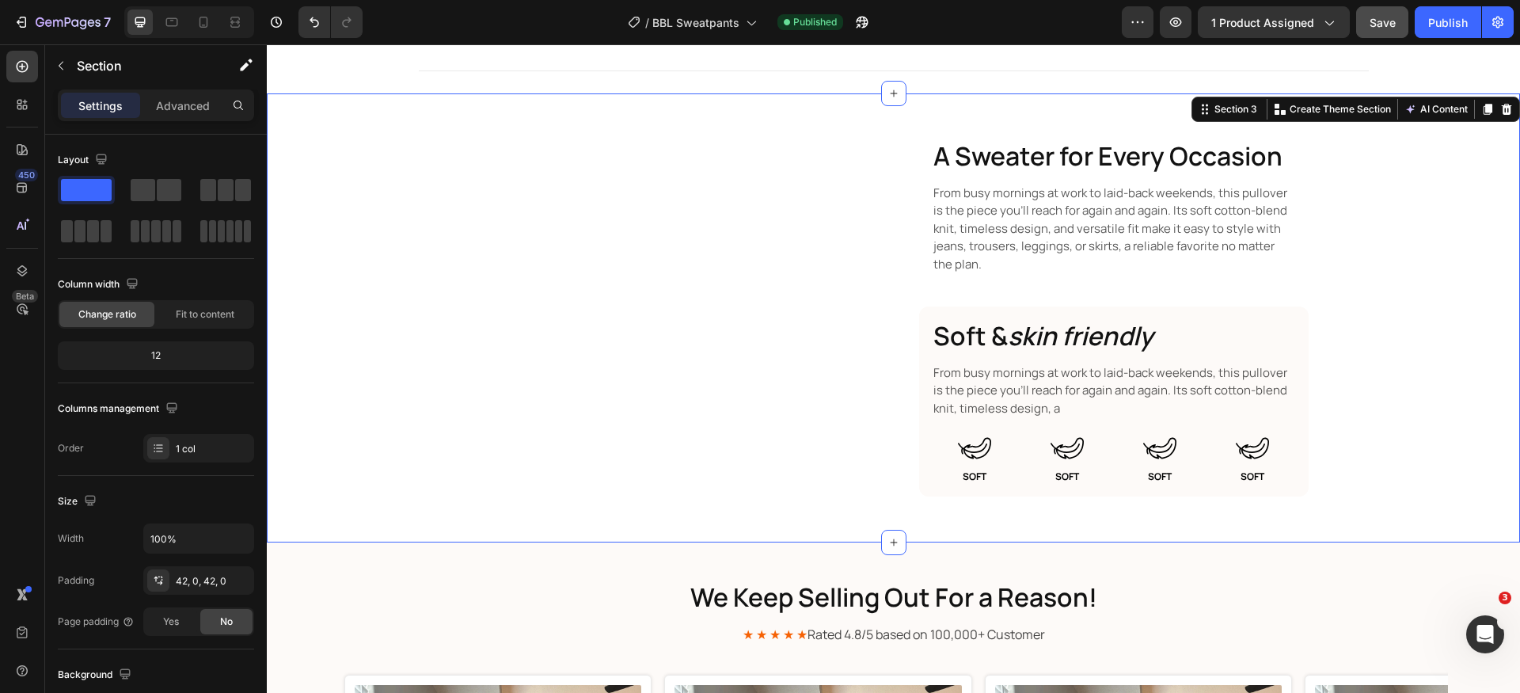
click at [1421, 385] on div "Custom Code A Sweater for Every Occasion Heading From busy mornings at work to …" at bounding box center [893, 318] width 1253 height 382
click at [1401, 25] on button "Save" at bounding box center [1382, 22] width 52 height 32
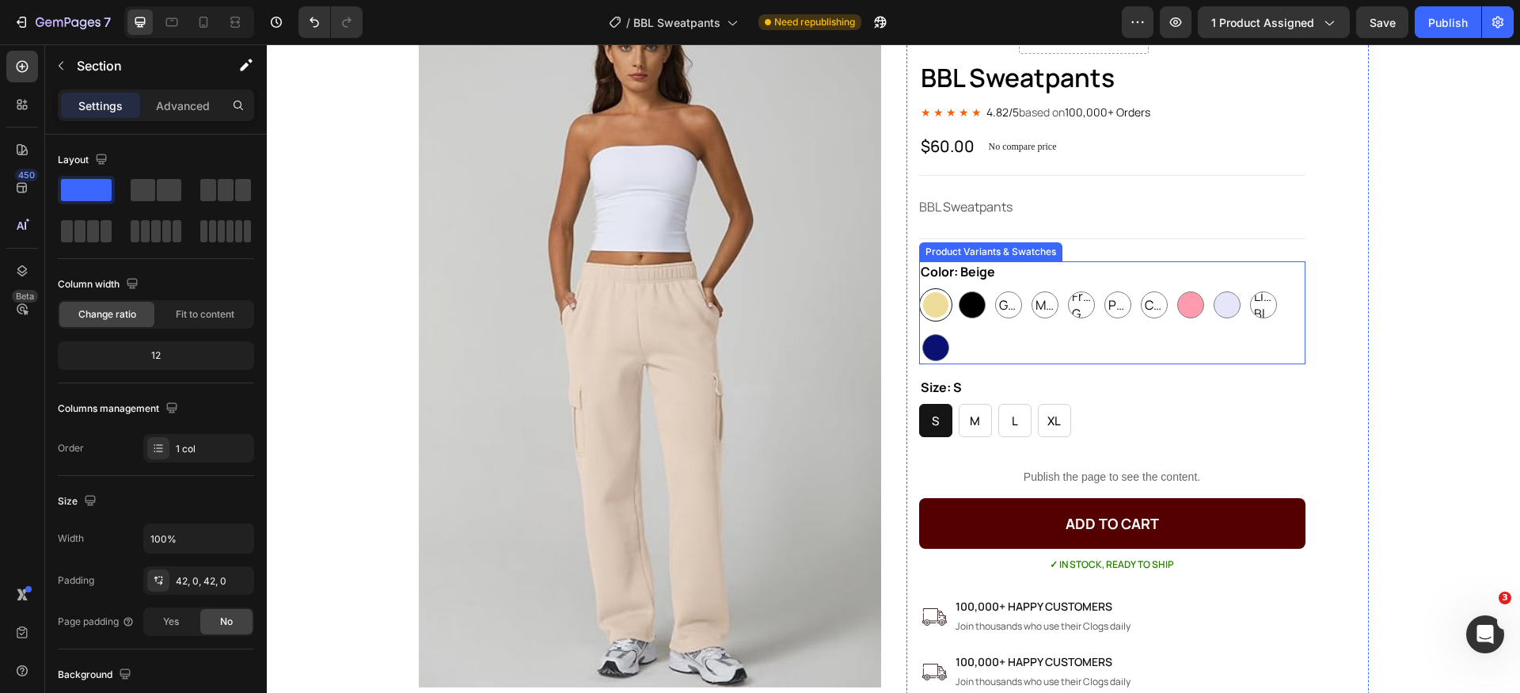
scroll to position [28, 0]
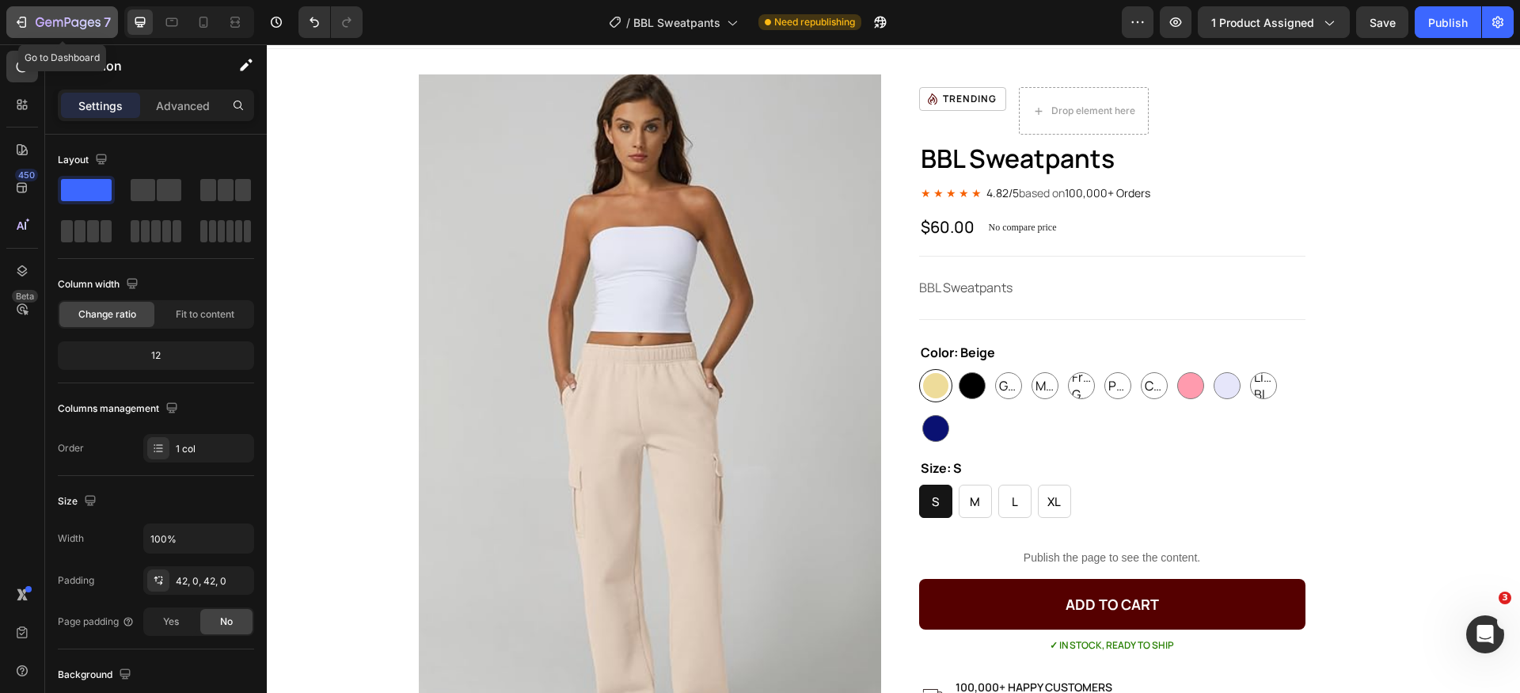
click at [26, 21] on icon "button" at bounding box center [23, 22] width 7 height 11
